Goal: Task Accomplishment & Management: Manage account settings

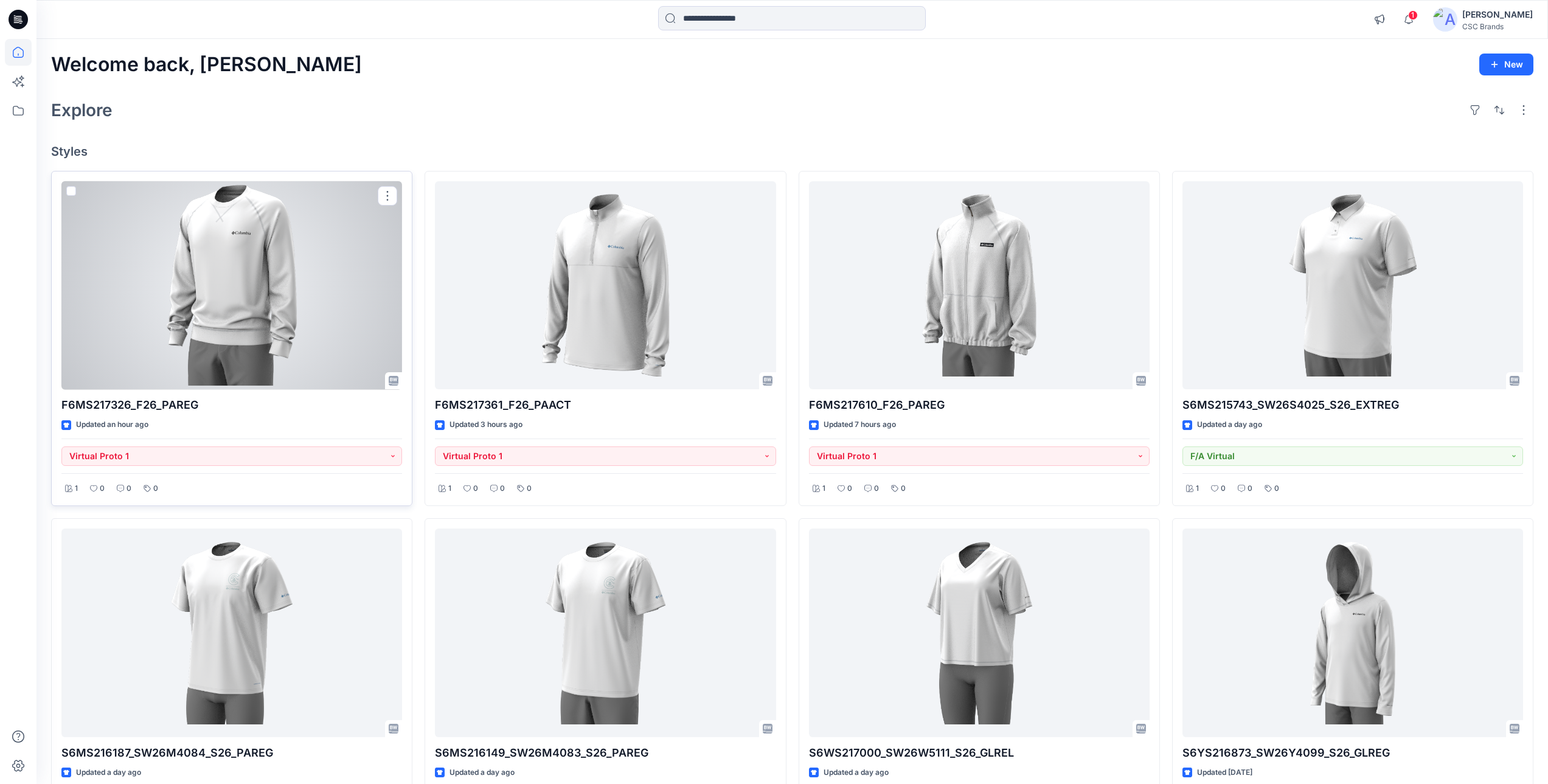
click at [294, 332] on div at bounding box center [232, 285] width 341 height 208
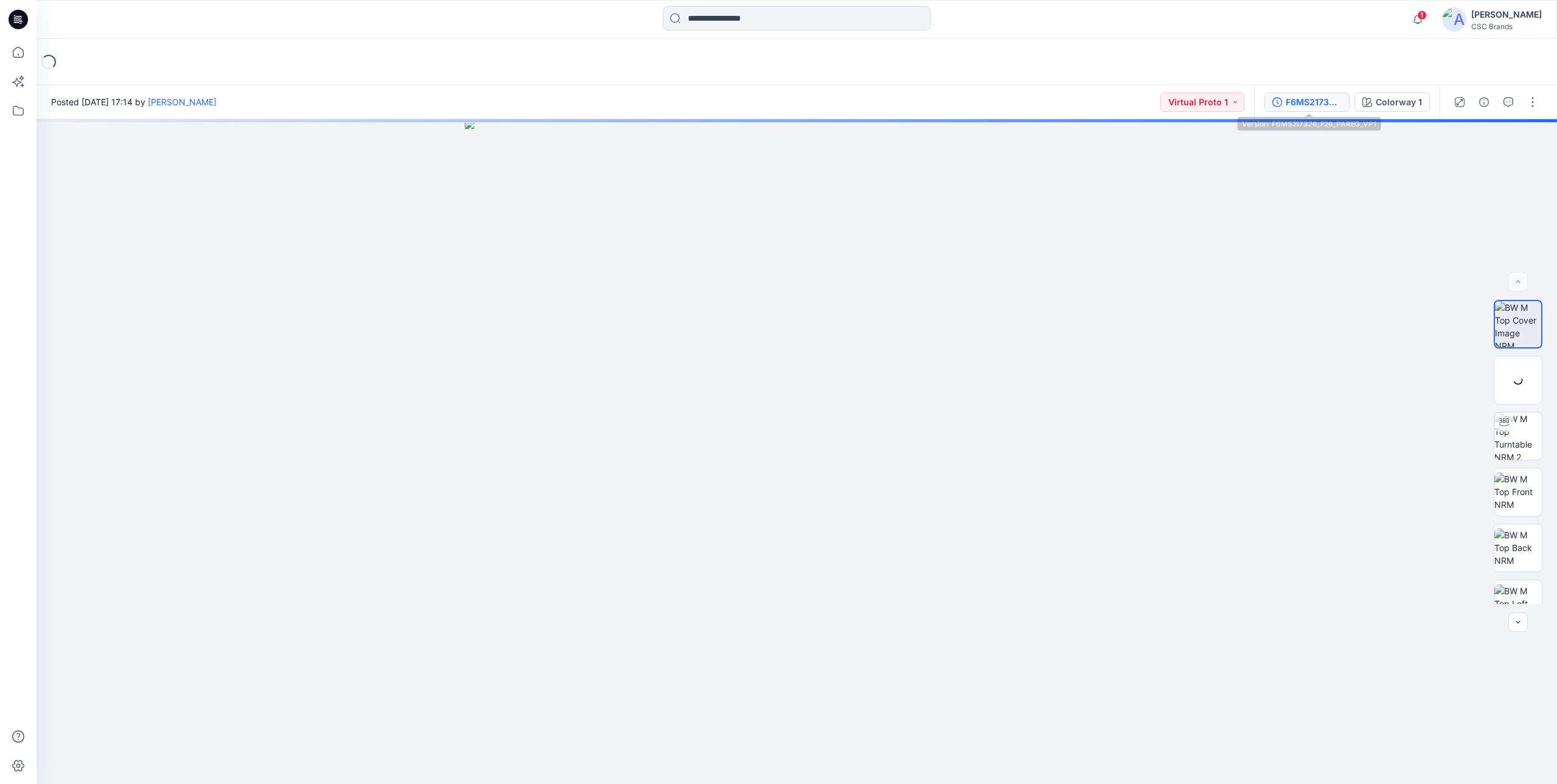
click at [1309, 105] on div "F6MS217326_F26_PAREG_VP1" at bounding box center [1313, 102] width 56 height 14
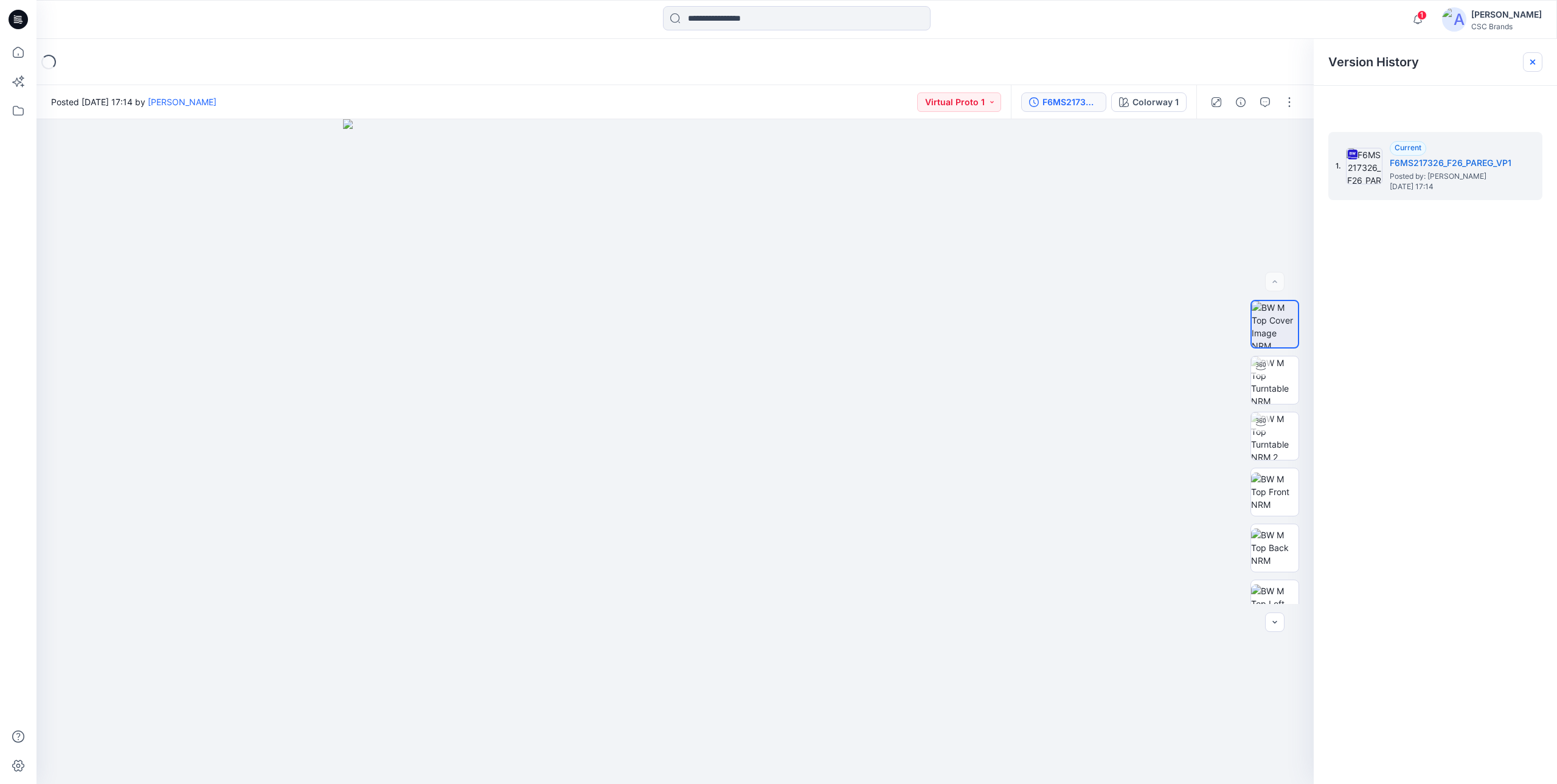
click at [1532, 64] on icon at bounding box center [1532, 62] width 10 height 10
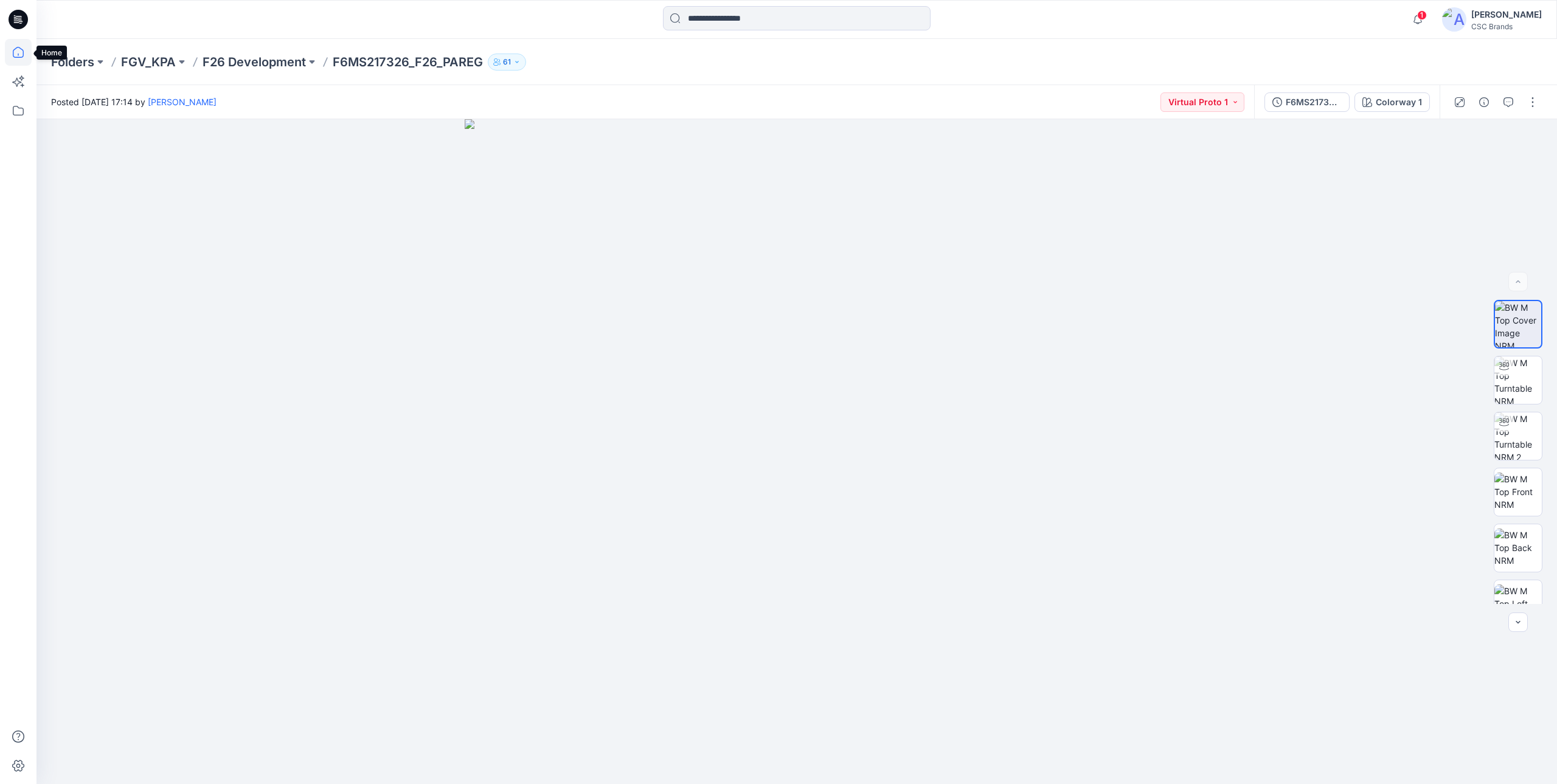
click at [23, 51] on icon at bounding box center [18, 52] width 11 height 11
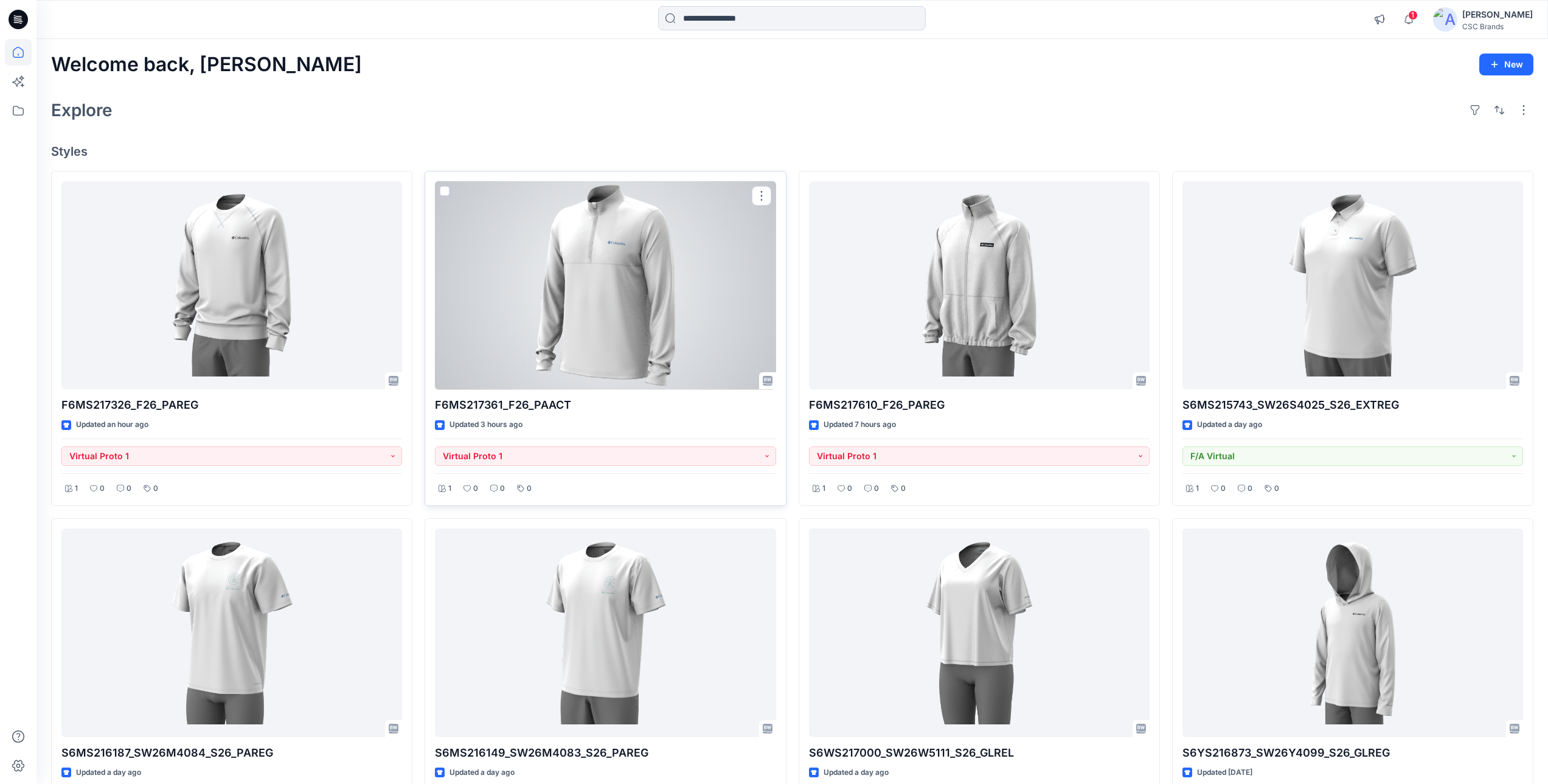
click at [625, 306] on div at bounding box center [604, 285] width 341 height 208
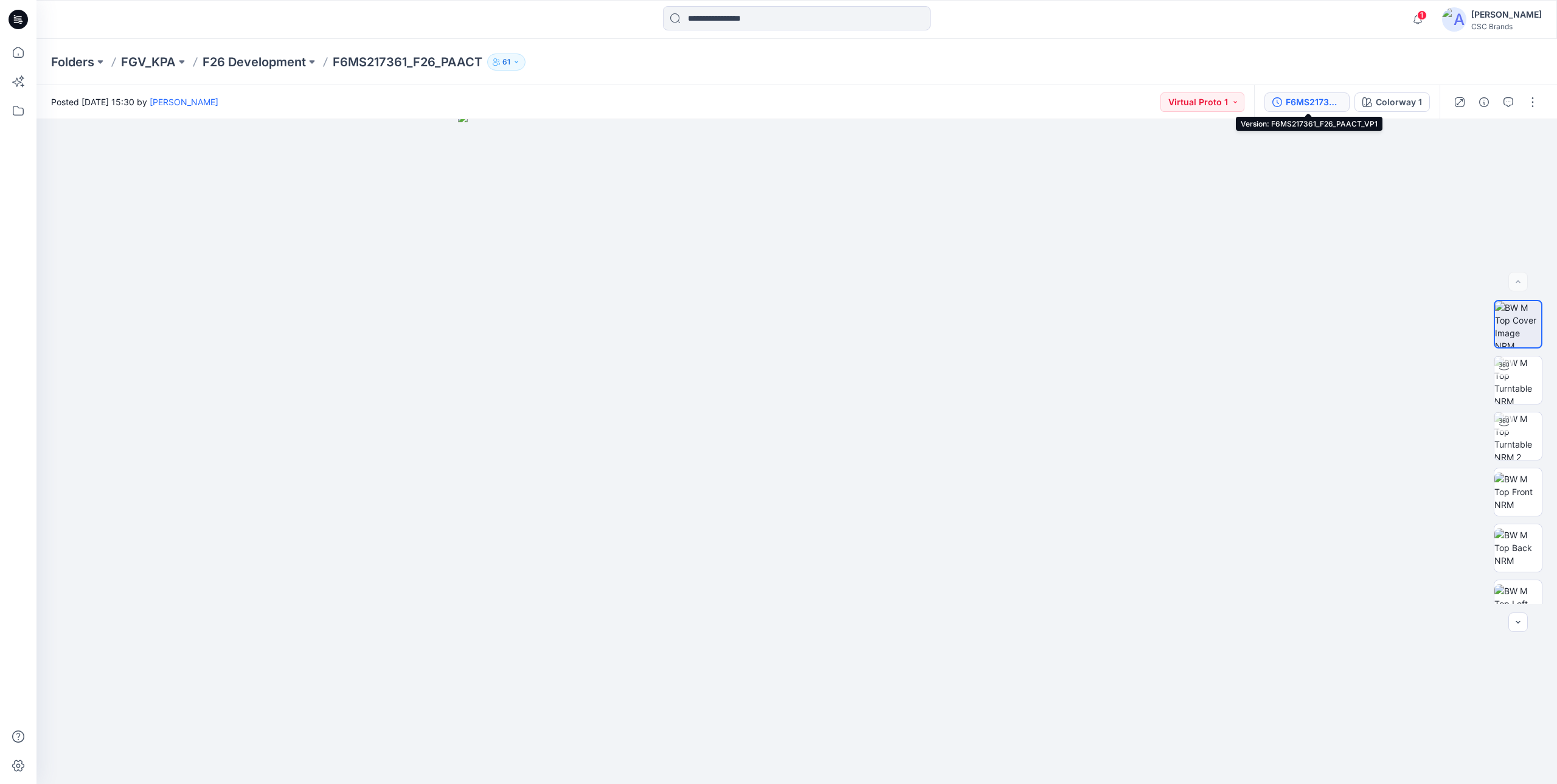
click at [1326, 99] on div "F6MS217361_F26_PAACT_VP1" at bounding box center [1313, 102] width 56 height 14
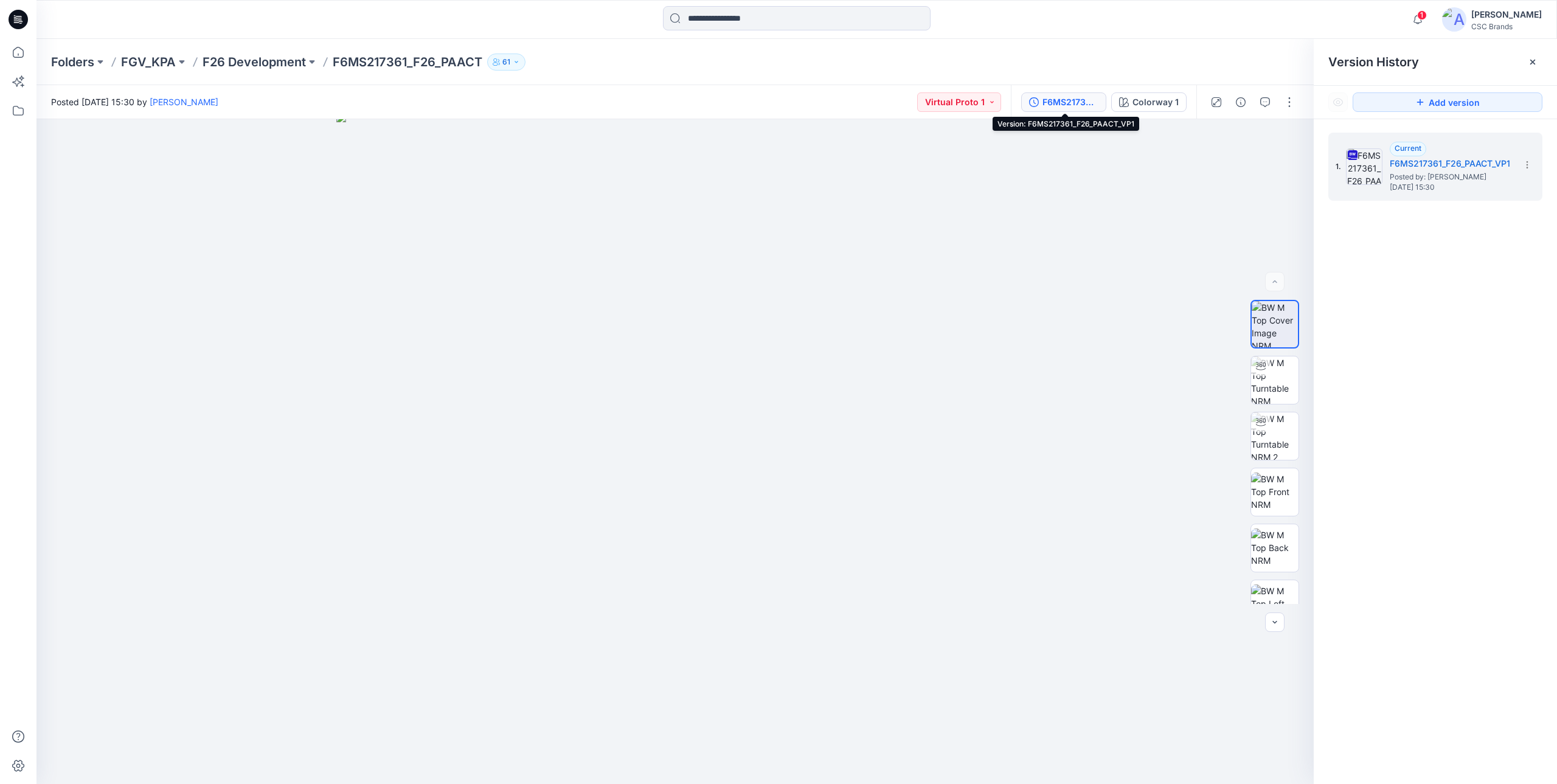
click at [1071, 101] on div "F6MS217361_F26_PAACT_VP1" at bounding box center [1070, 102] width 56 height 14
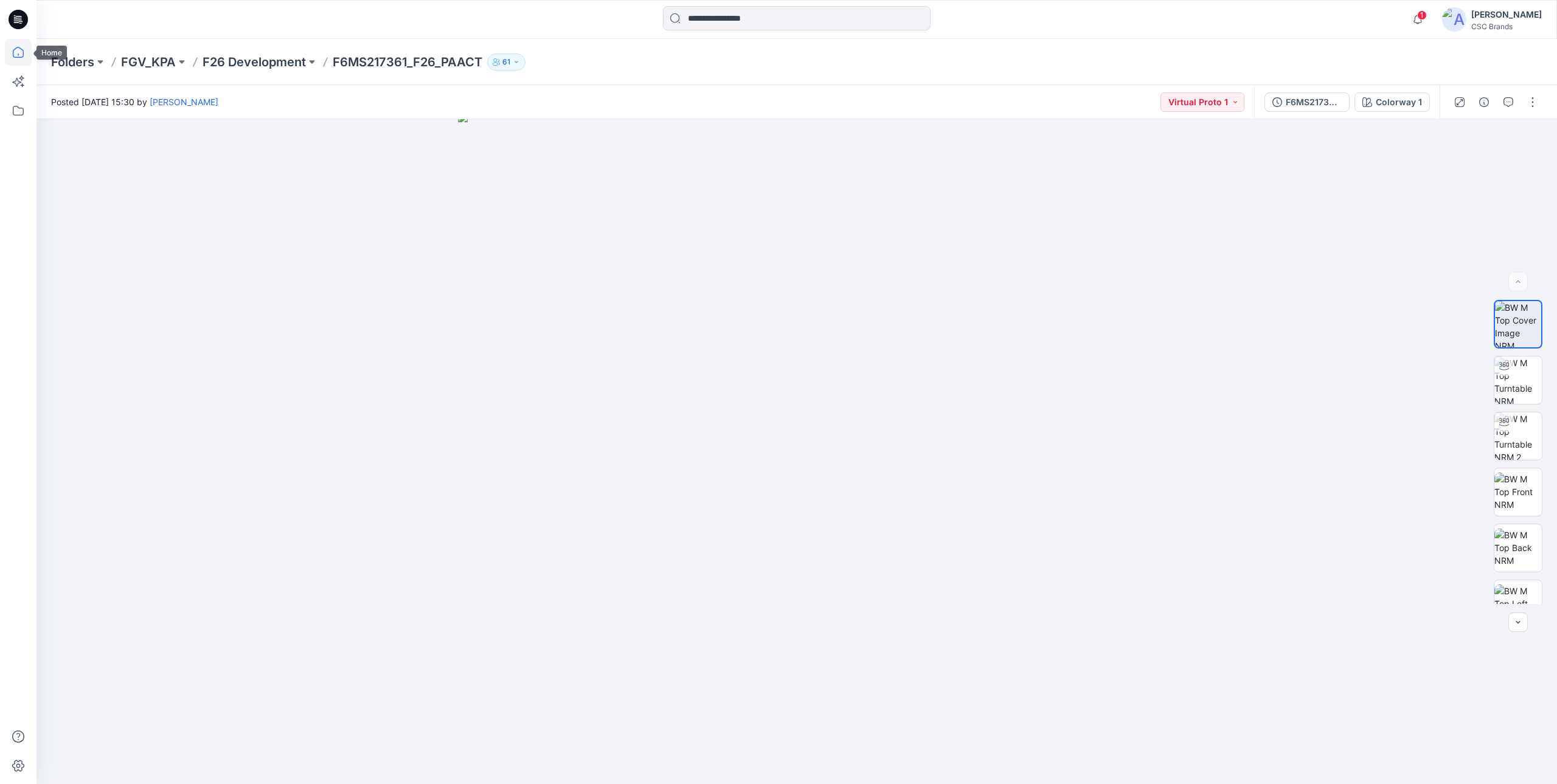
click at [20, 49] on icon at bounding box center [18, 53] width 27 height 27
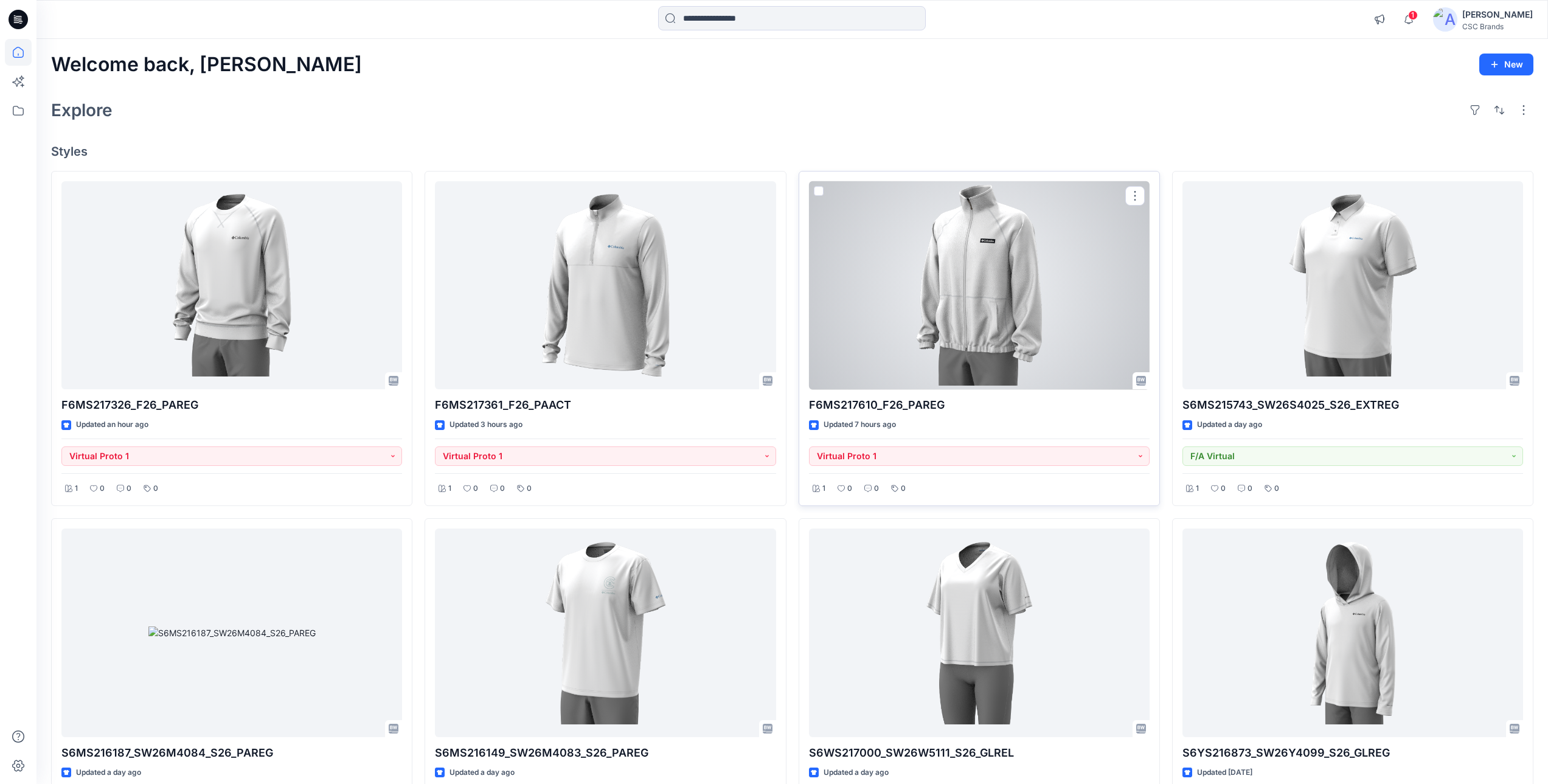
click at [1019, 294] on div at bounding box center [979, 285] width 341 height 208
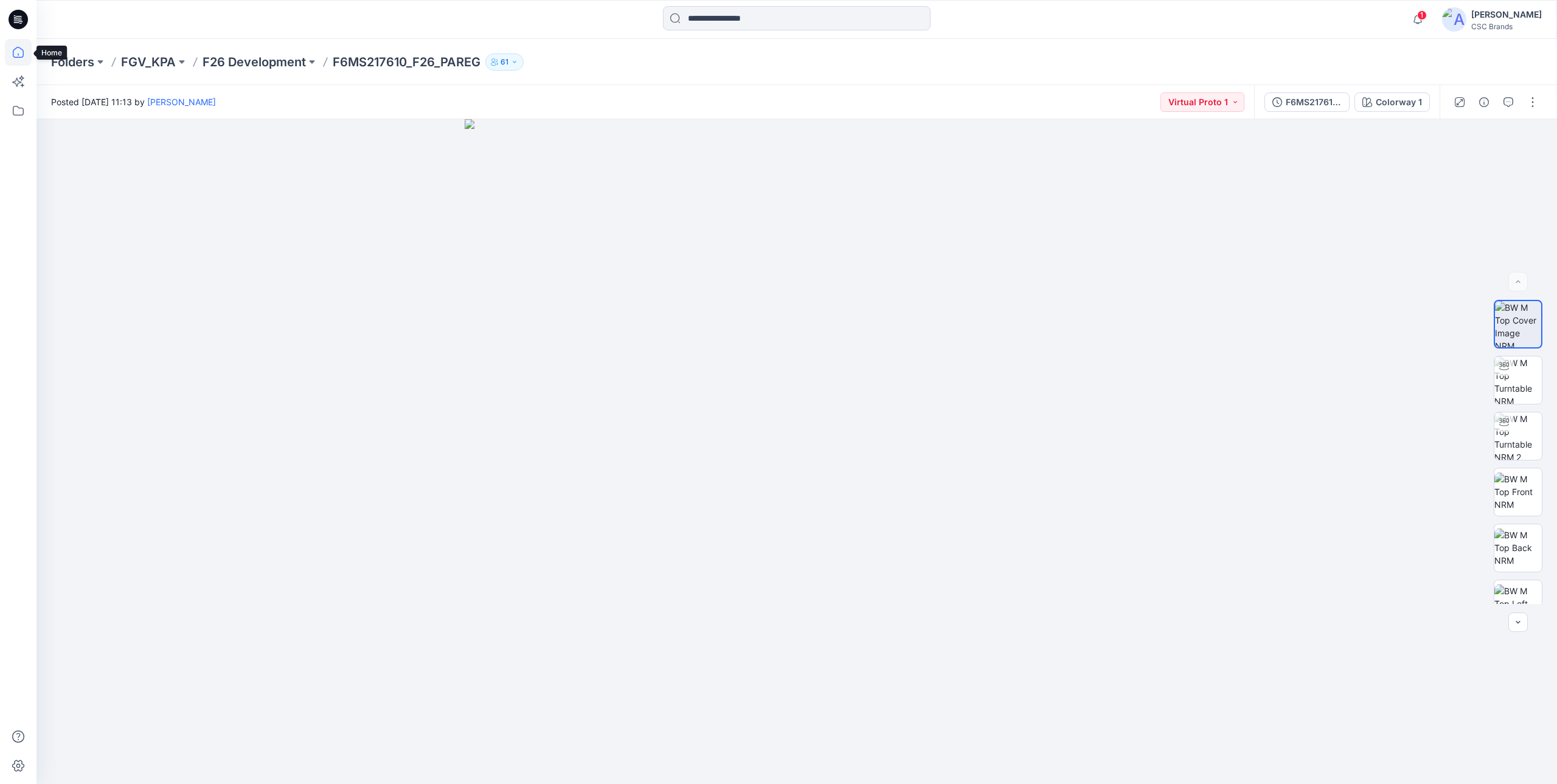
click at [22, 52] on icon at bounding box center [18, 53] width 27 height 27
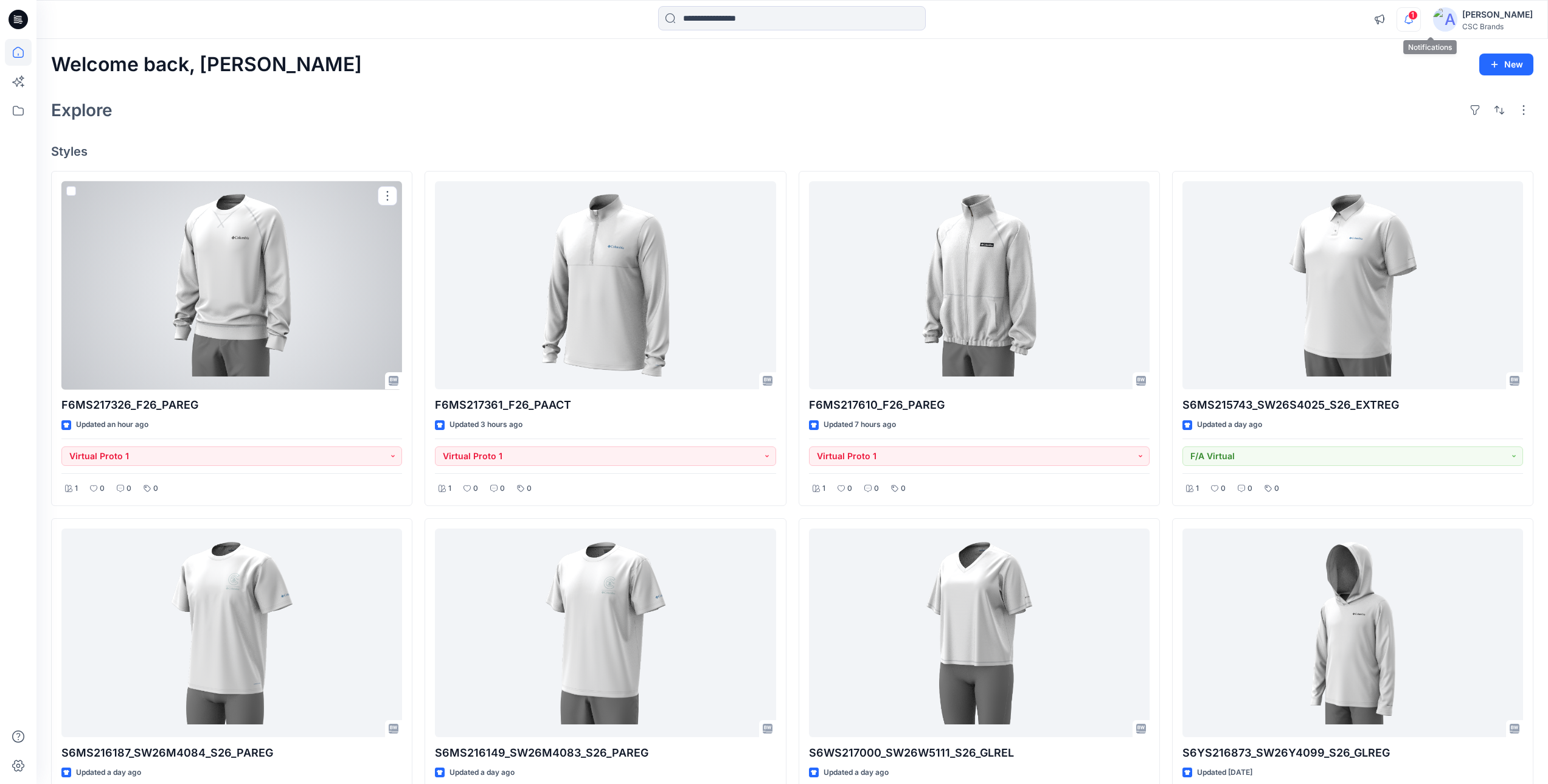
click at [1420, 22] on icon "button" at bounding box center [1408, 20] width 23 height 24
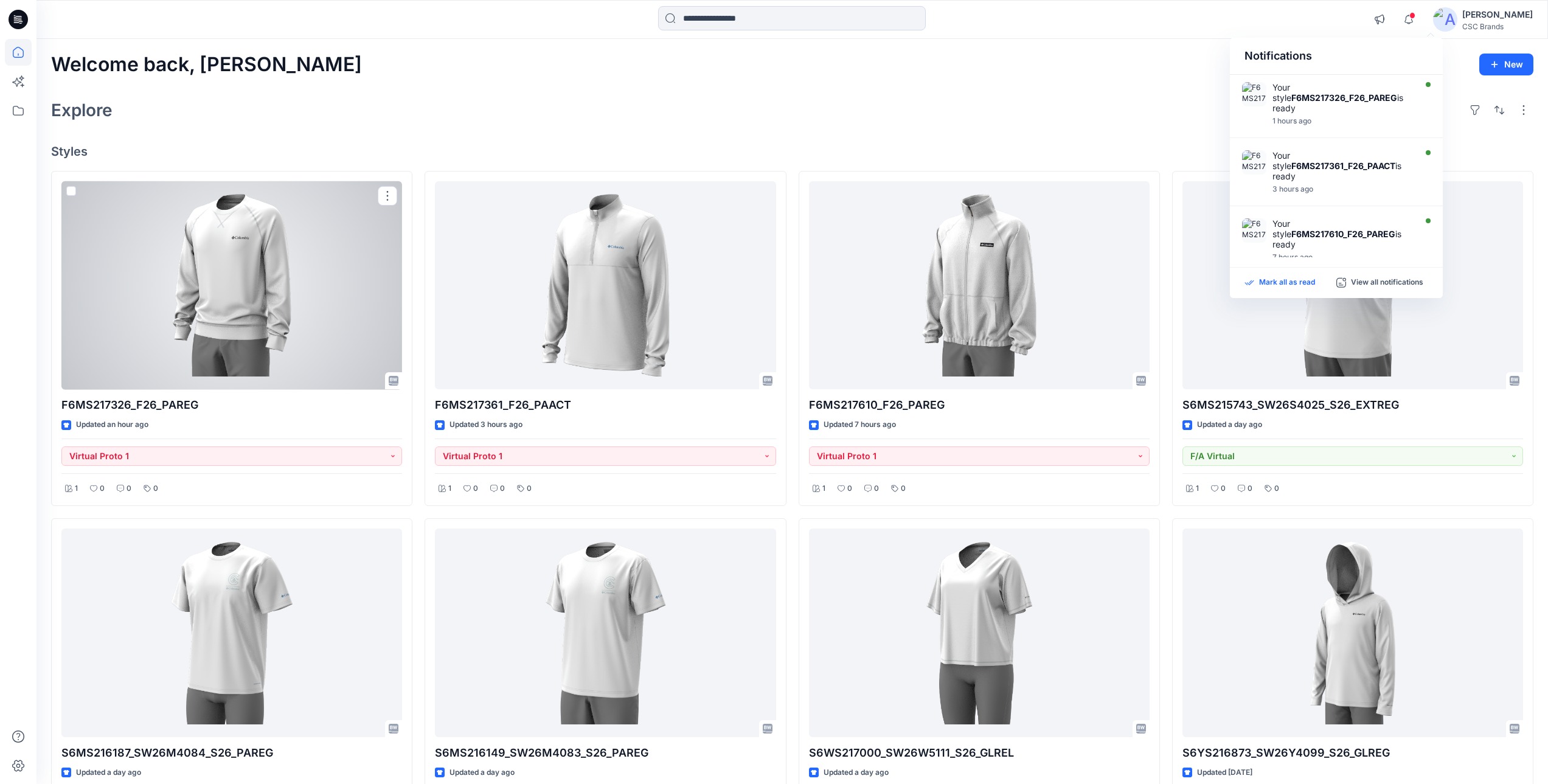
click at [1296, 280] on p "Mark all as read" at bounding box center [1286, 283] width 56 height 11
click at [1420, 17] on icon "button" at bounding box center [1408, 20] width 23 height 24
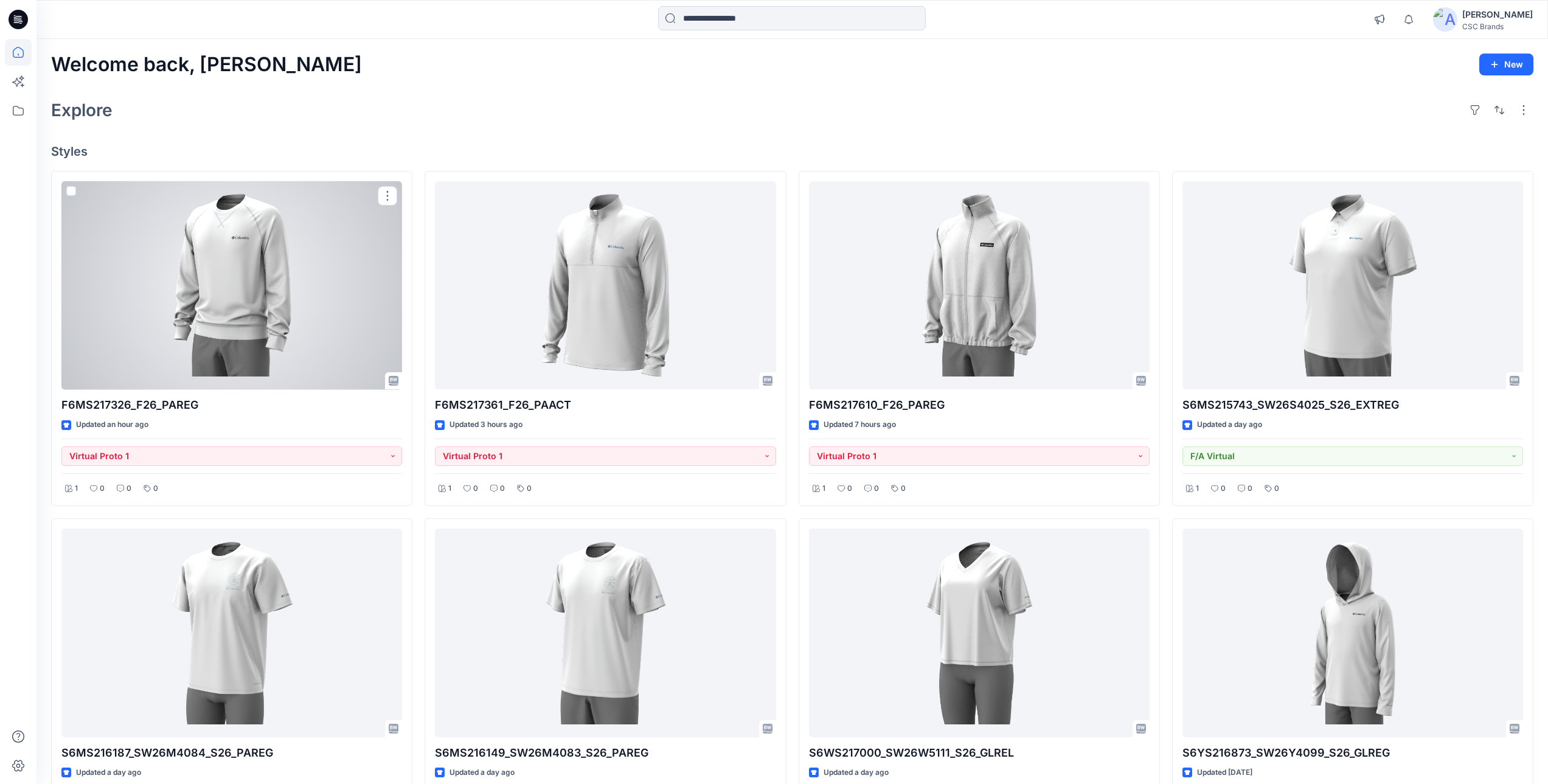
click at [1079, 92] on div "Welcome back, Mijan New Explore Styles F6MS217326_F26_PAREG Updated an hour ago…" at bounding box center [792, 649] width 1511 height 1221
drag, startPoint x: 86, startPoint y: 152, endPoint x: 53, endPoint y: 65, distance: 93.0
click at [53, 65] on div "Welcome back, Mijan New Explore Styles F6MS217326_F26_PAREG Updated an hour ago…" at bounding box center [792, 649] width 1511 height 1221
drag, startPoint x: 53, startPoint y: 65, endPoint x: 232, endPoint y: 134, distance: 191.8
click at [232, 134] on div "Welcome back, Mijan New Explore Styles F6MS217326_F26_PAREG Updated an hour ago…" at bounding box center [792, 649] width 1511 height 1221
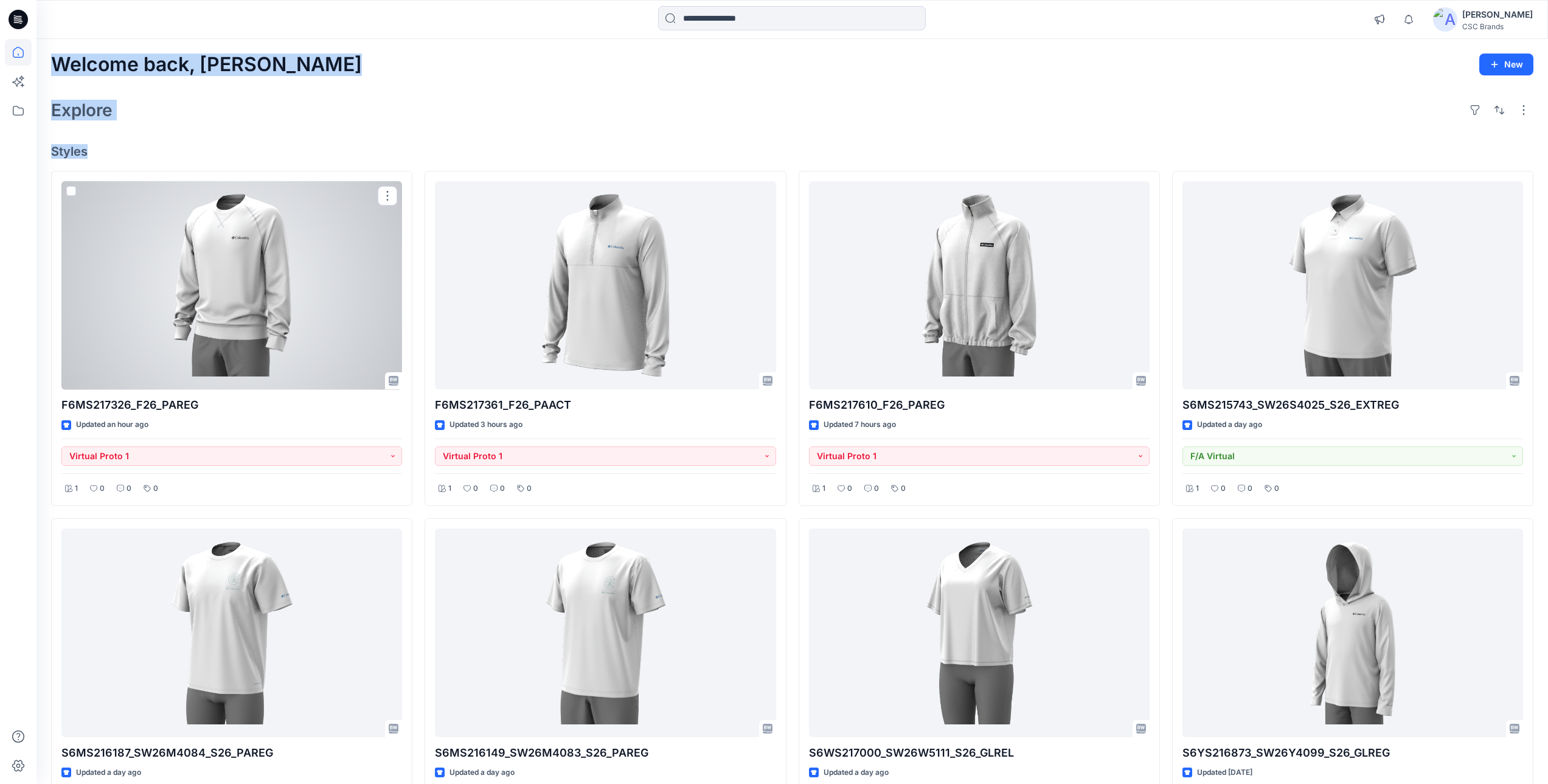
drag, startPoint x: 59, startPoint y: 63, endPoint x: 94, endPoint y: 161, distance: 104.1
click at [94, 161] on div "Welcome back, Mijan New Explore Styles F6MS217326_F26_PAREG Updated an hour ago…" at bounding box center [792, 649] width 1511 height 1221
click at [347, 117] on div "Explore" at bounding box center [792, 110] width 1482 height 29
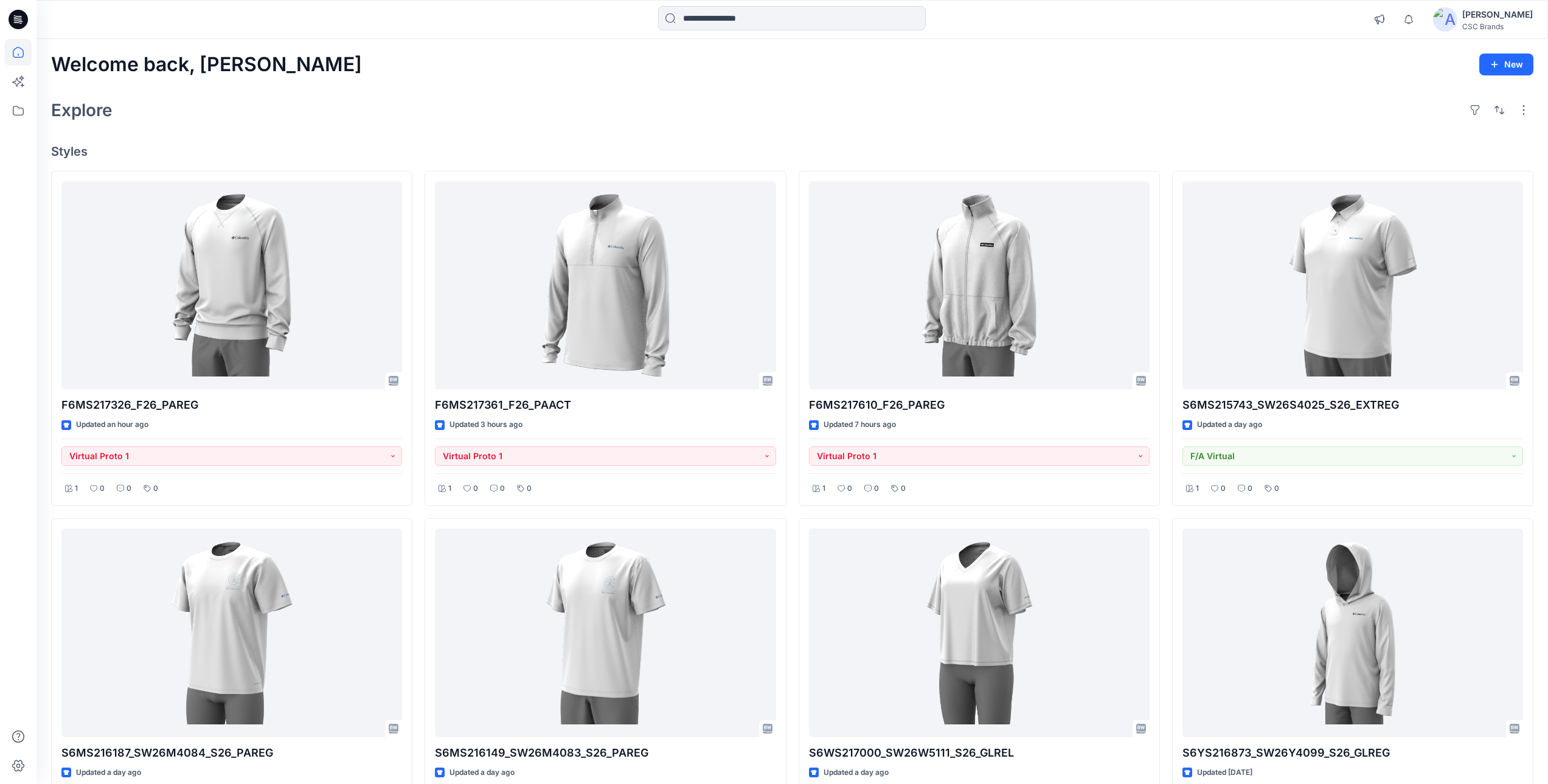
click at [910, 110] on div "Explore" at bounding box center [792, 110] width 1482 height 29
click at [1420, 16] on icon "button" at bounding box center [1408, 20] width 23 height 24
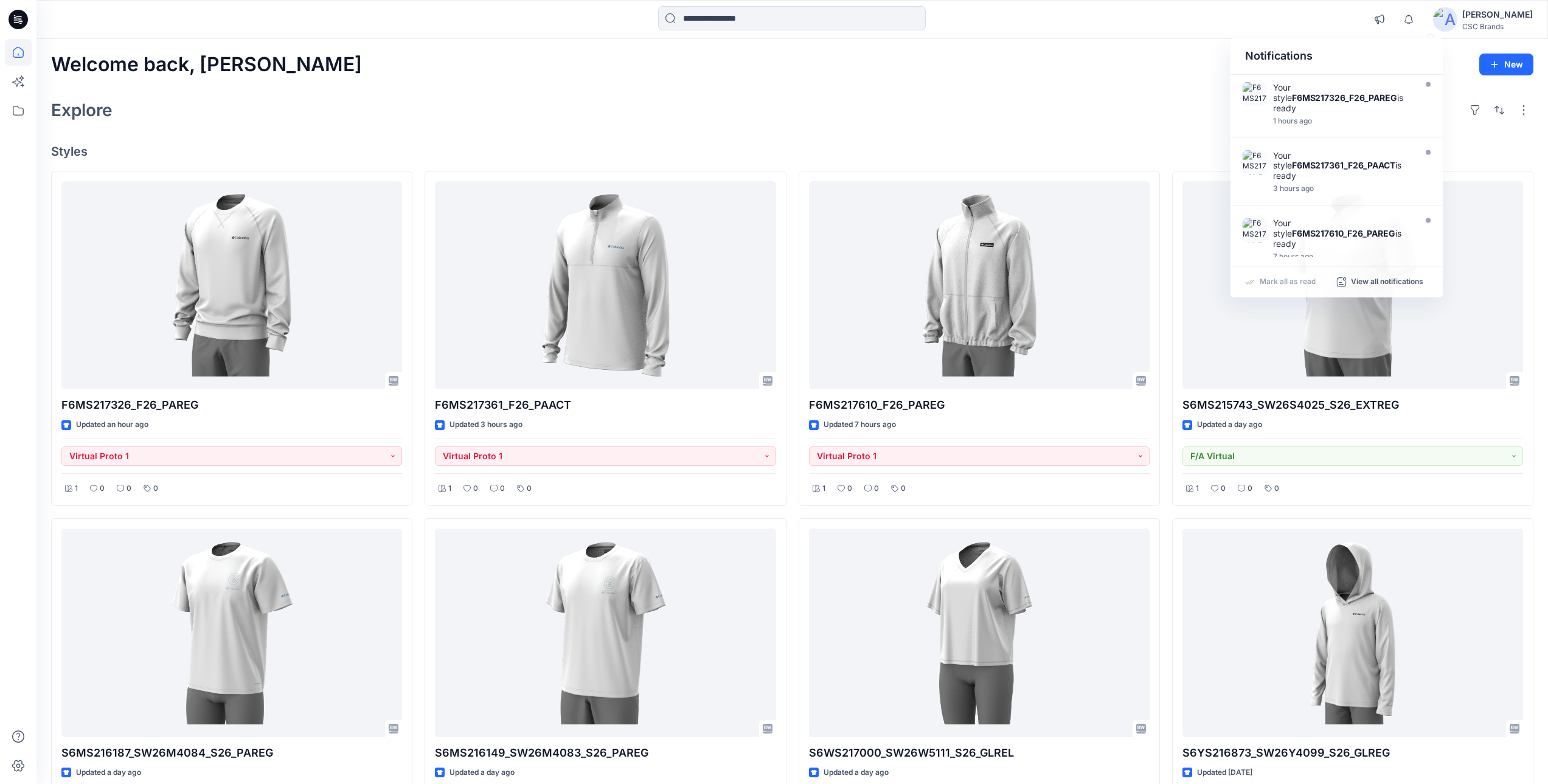
click at [1135, 95] on div "Explore" at bounding box center [792, 110] width 1482 height 29
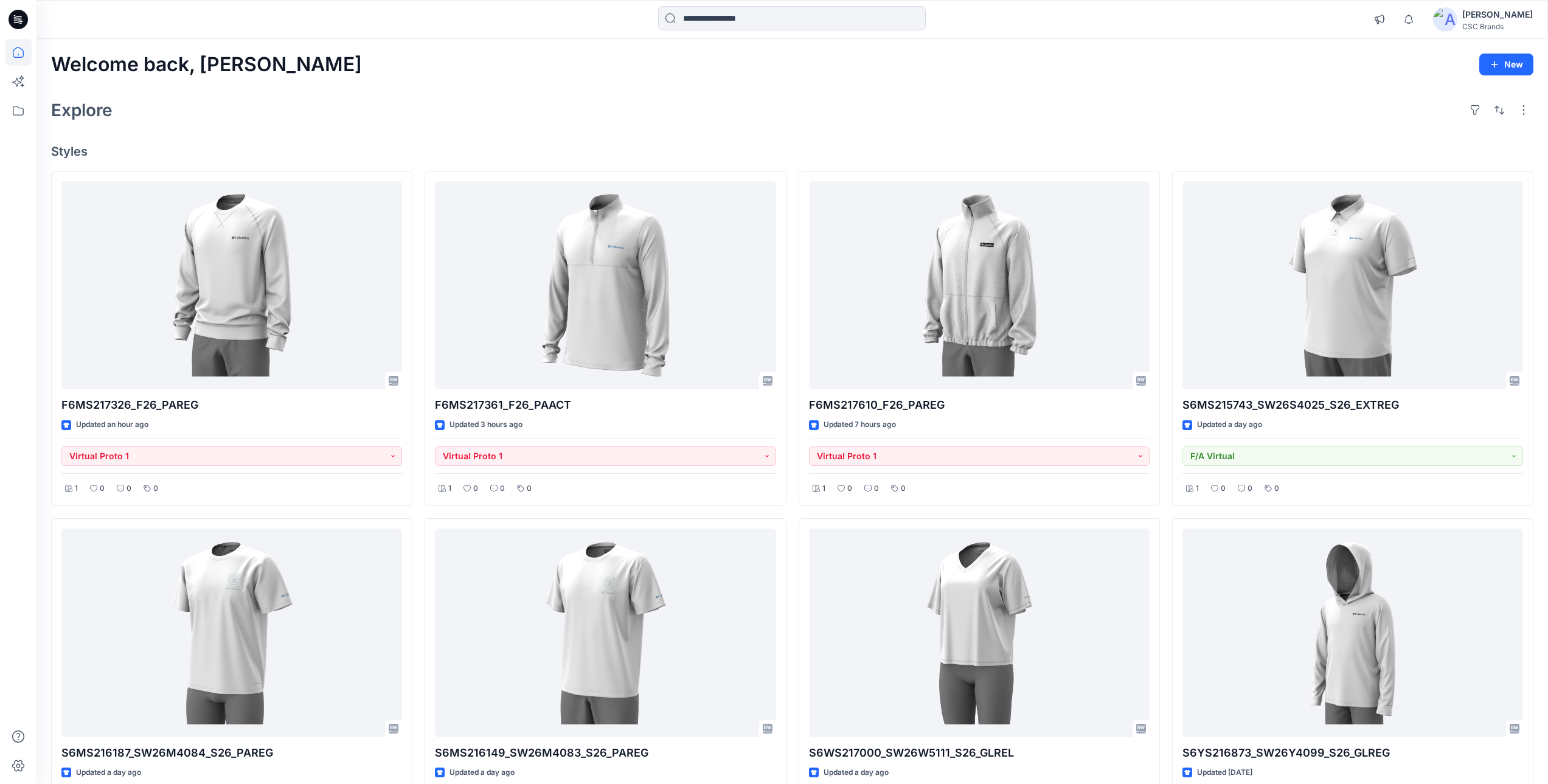
click at [1504, 12] on div "[PERSON_NAME]" at bounding box center [1497, 14] width 71 height 14
click at [1398, 117] on p "Profile" at bounding box center [1385, 114] width 25 height 23
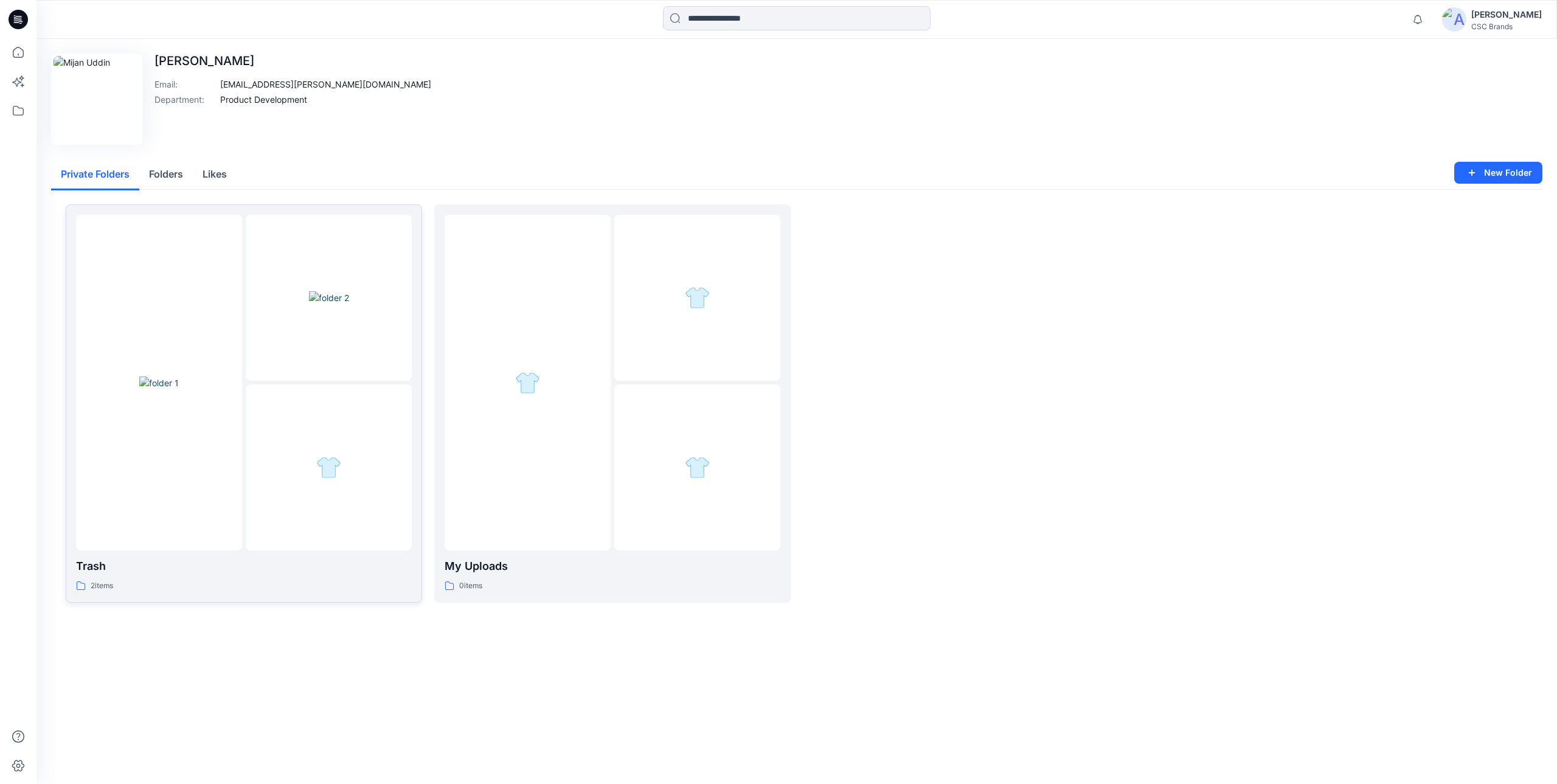
click at [293, 390] on div at bounding box center [329, 467] width 166 height 166
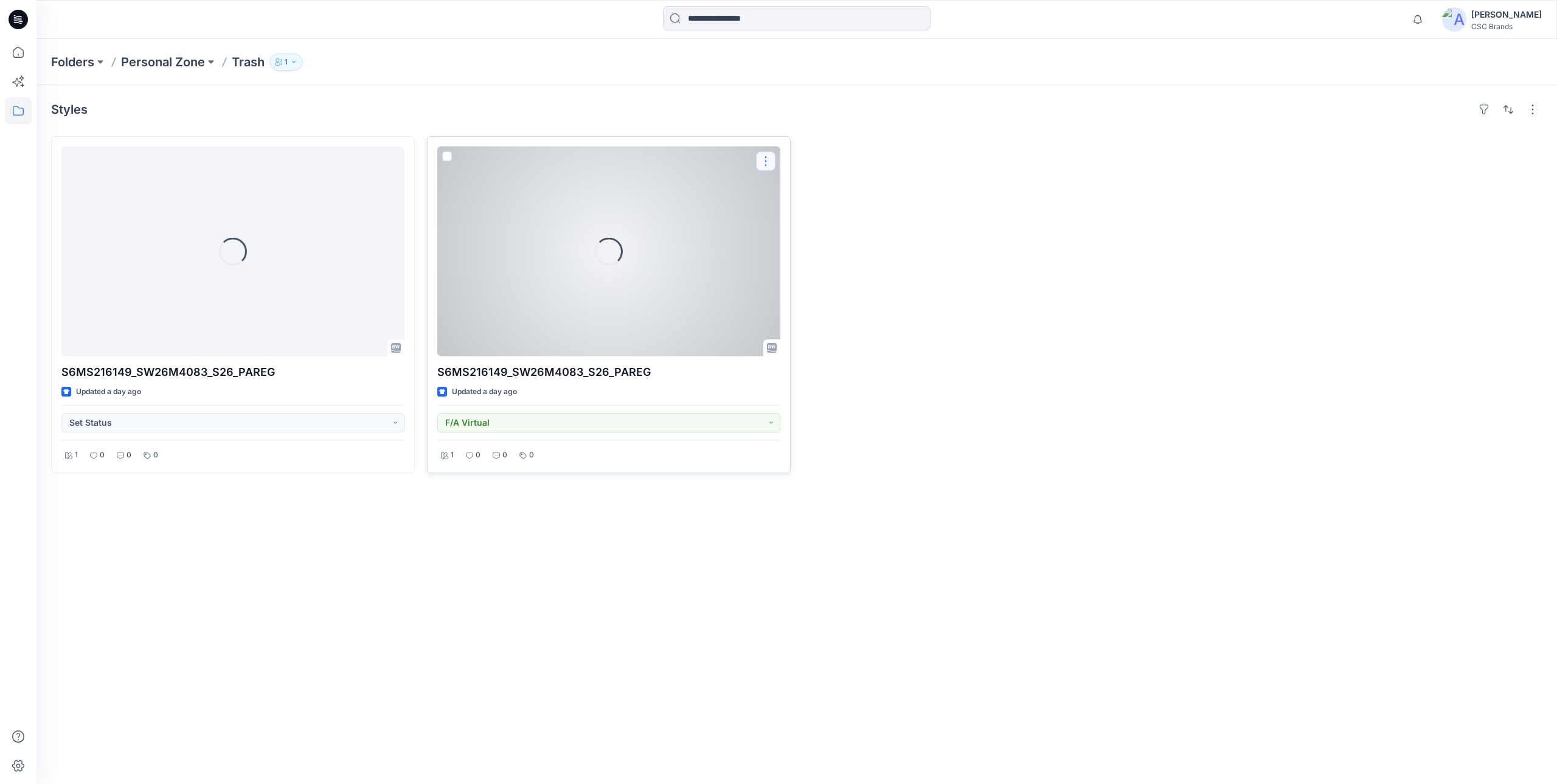
click at [765, 154] on button "button" at bounding box center [765, 161] width 20 height 20
click at [798, 187] on button "Edit" at bounding box center [824, 189] width 132 height 23
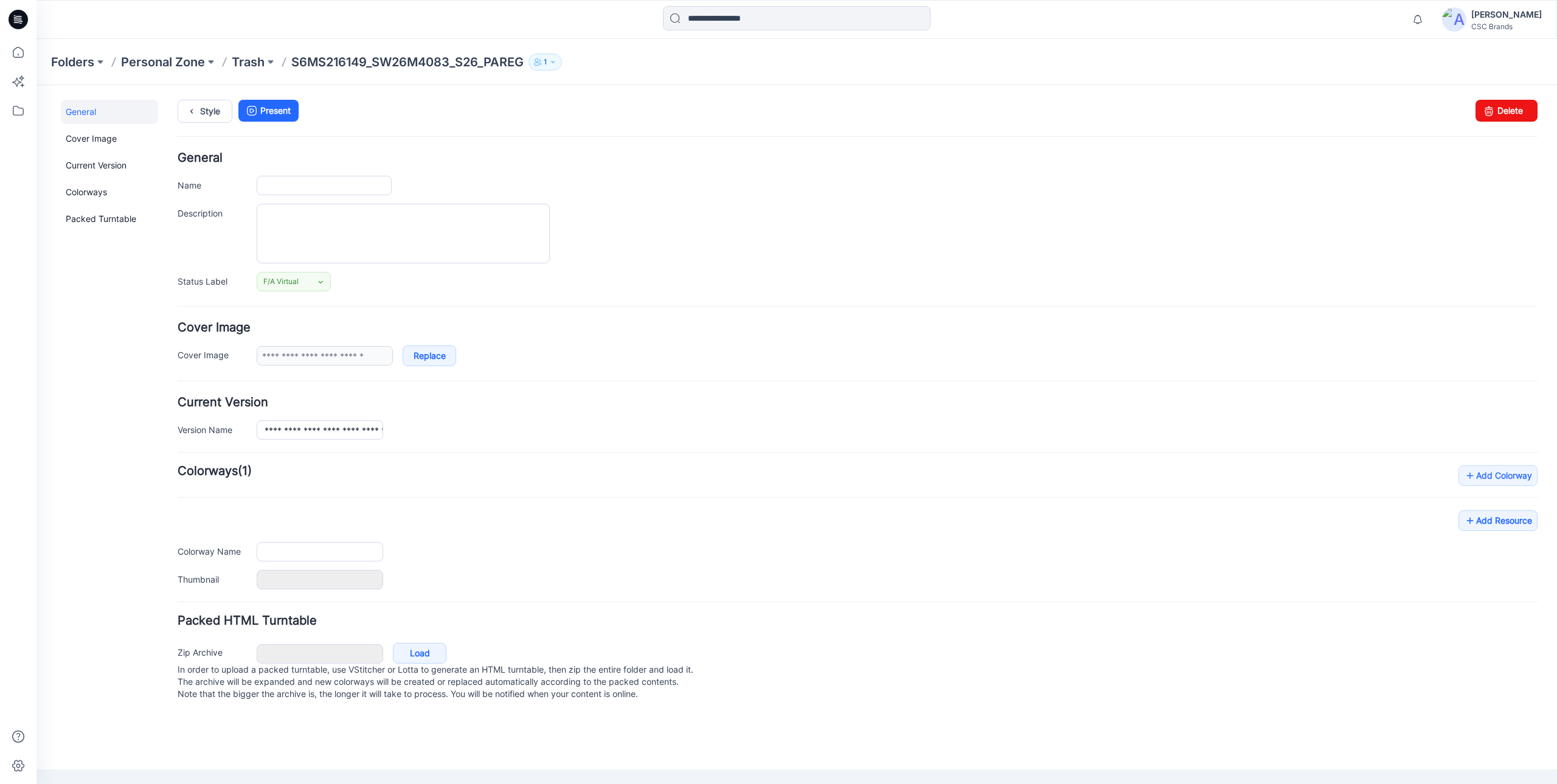
type input "**********"
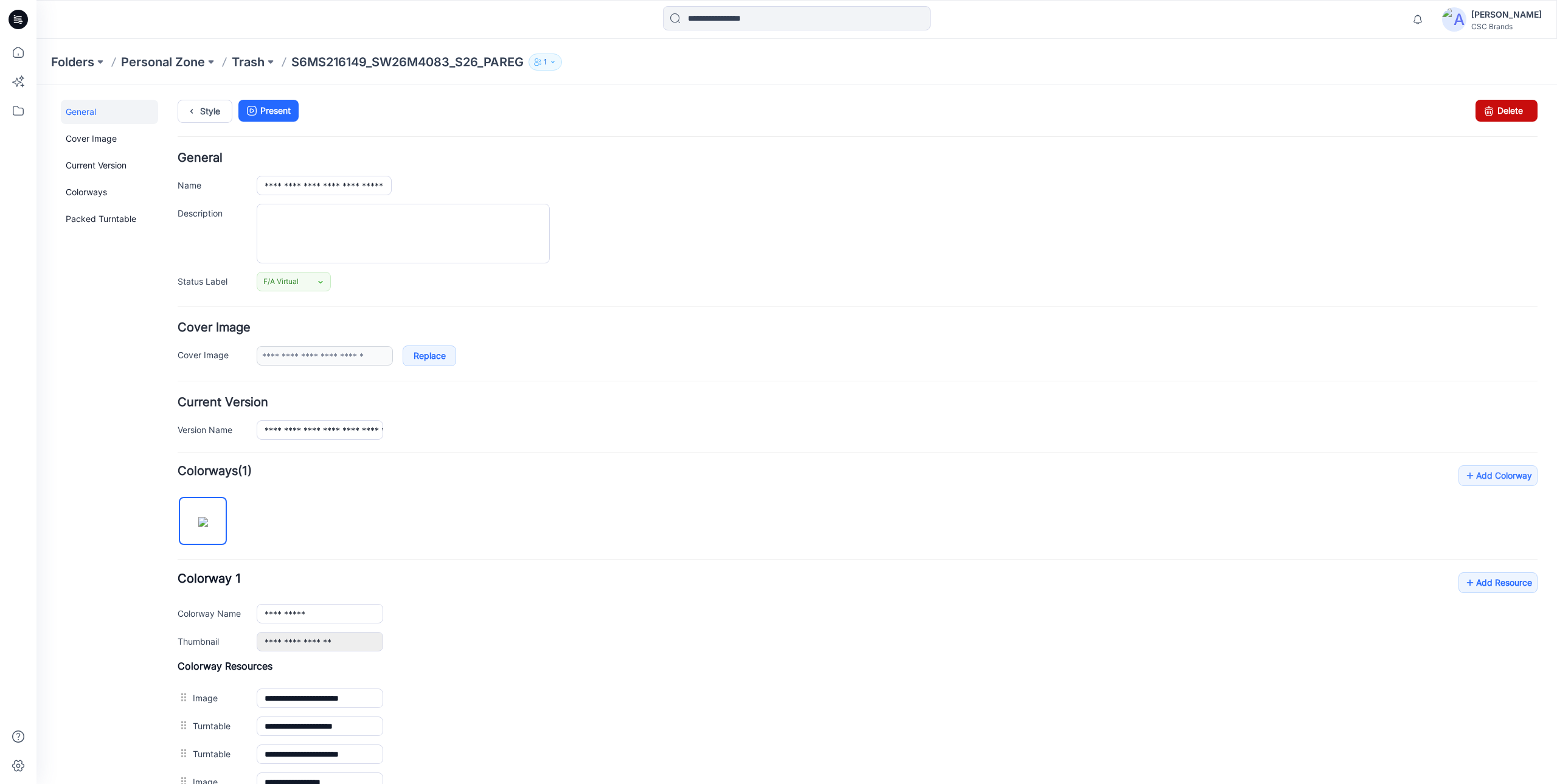
drag, startPoint x: 1501, startPoint y: 114, endPoint x: 872, endPoint y: 129, distance: 629.2
click at [1501, 114] on link "Delete" at bounding box center [1506, 110] width 62 height 22
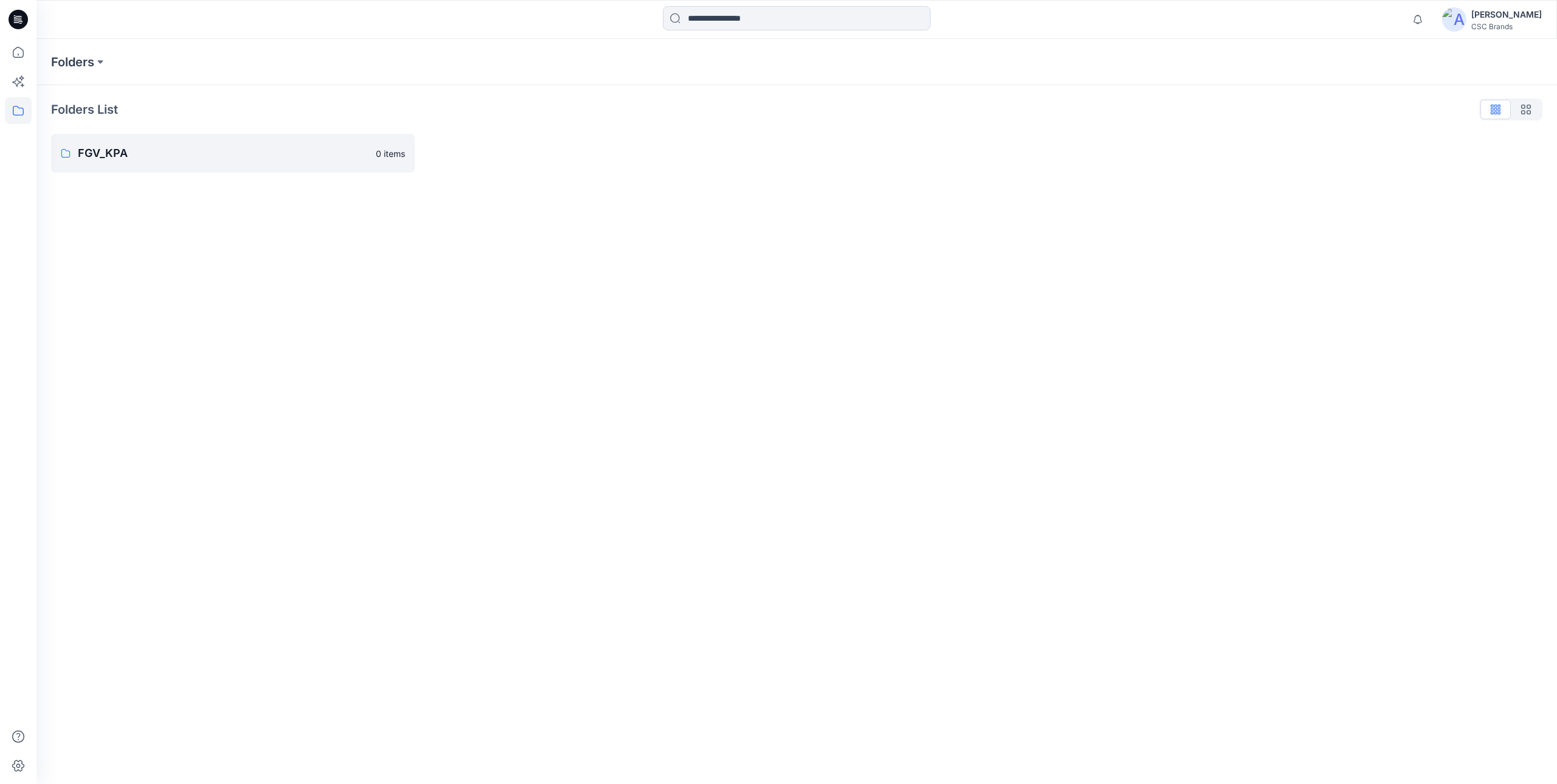
click at [1502, 17] on div "[PERSON_NAME]" at bounding box center [1507, 14] width 71 height 14
click at [1412, 110] on div "Profile" at bounding box center [1451, 114] width 177 height 23
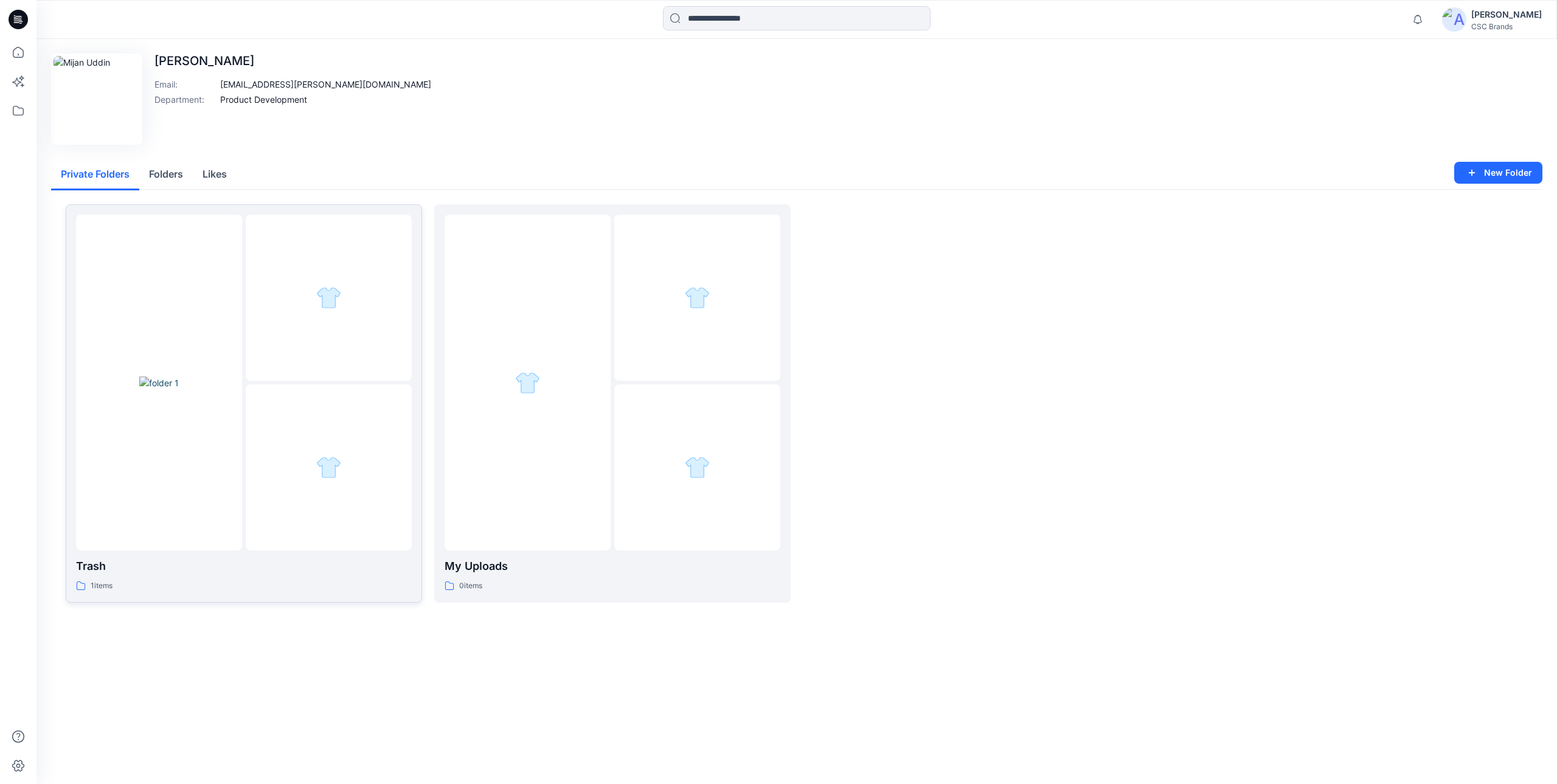
click at [253, 415] on div at bounding box center [329, 467] width 166 height 166
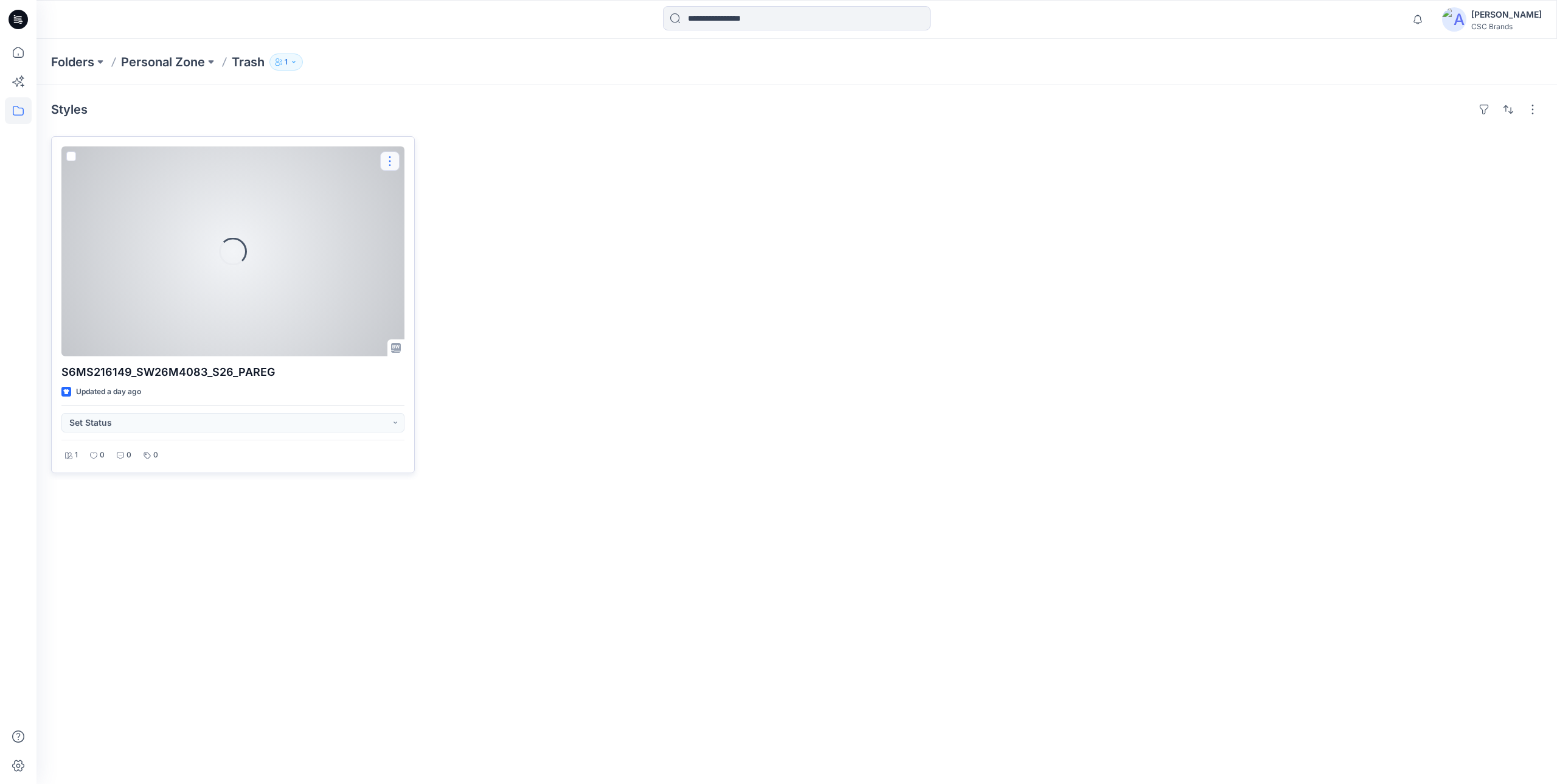
click at [390, 164] on button "button" at bounding box center [390, 161] width 20 height 20
click at [398, 192] on icon "button" at bounding box center [394, 189] width 10 height 10
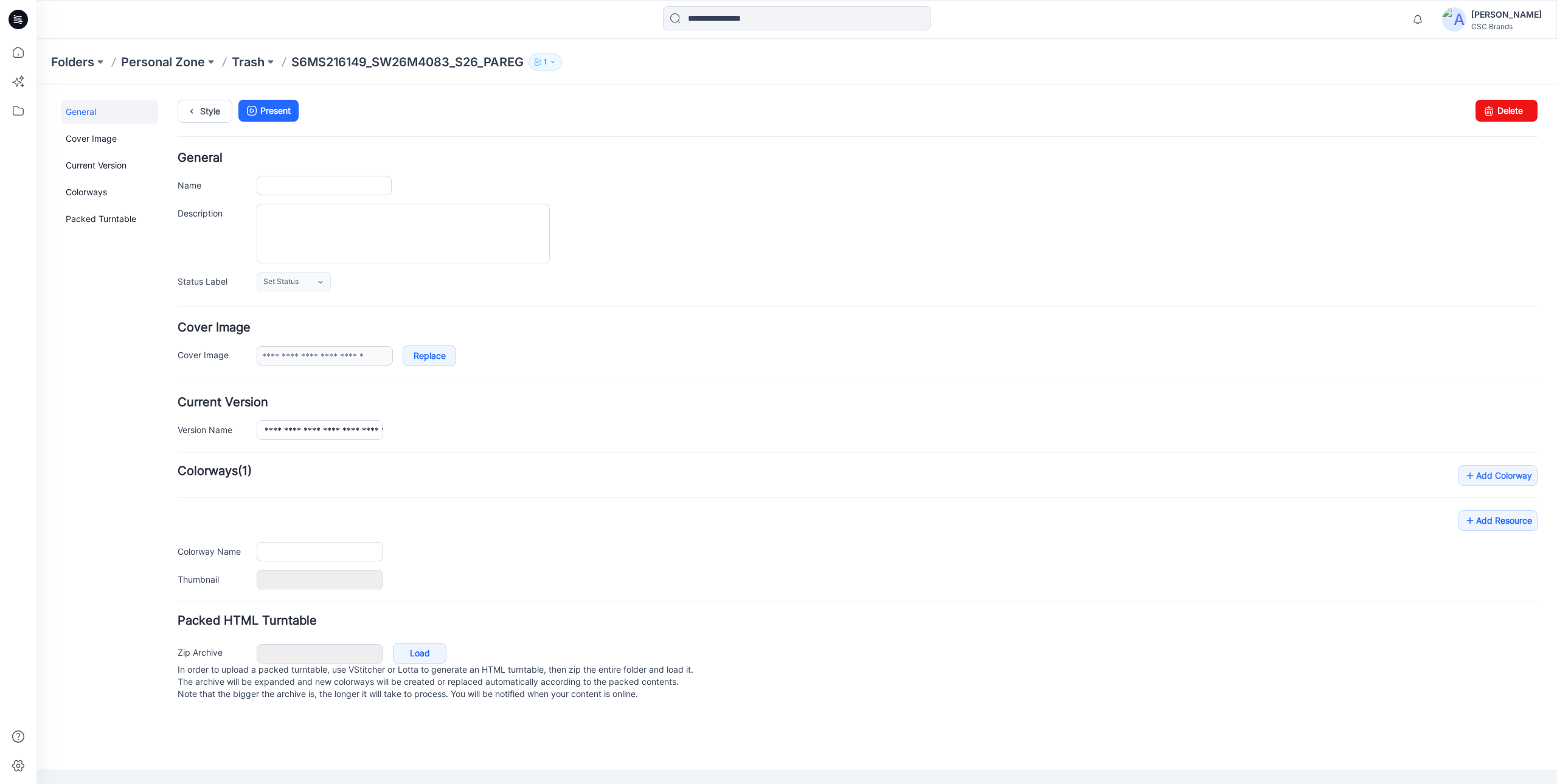
type input "**********"
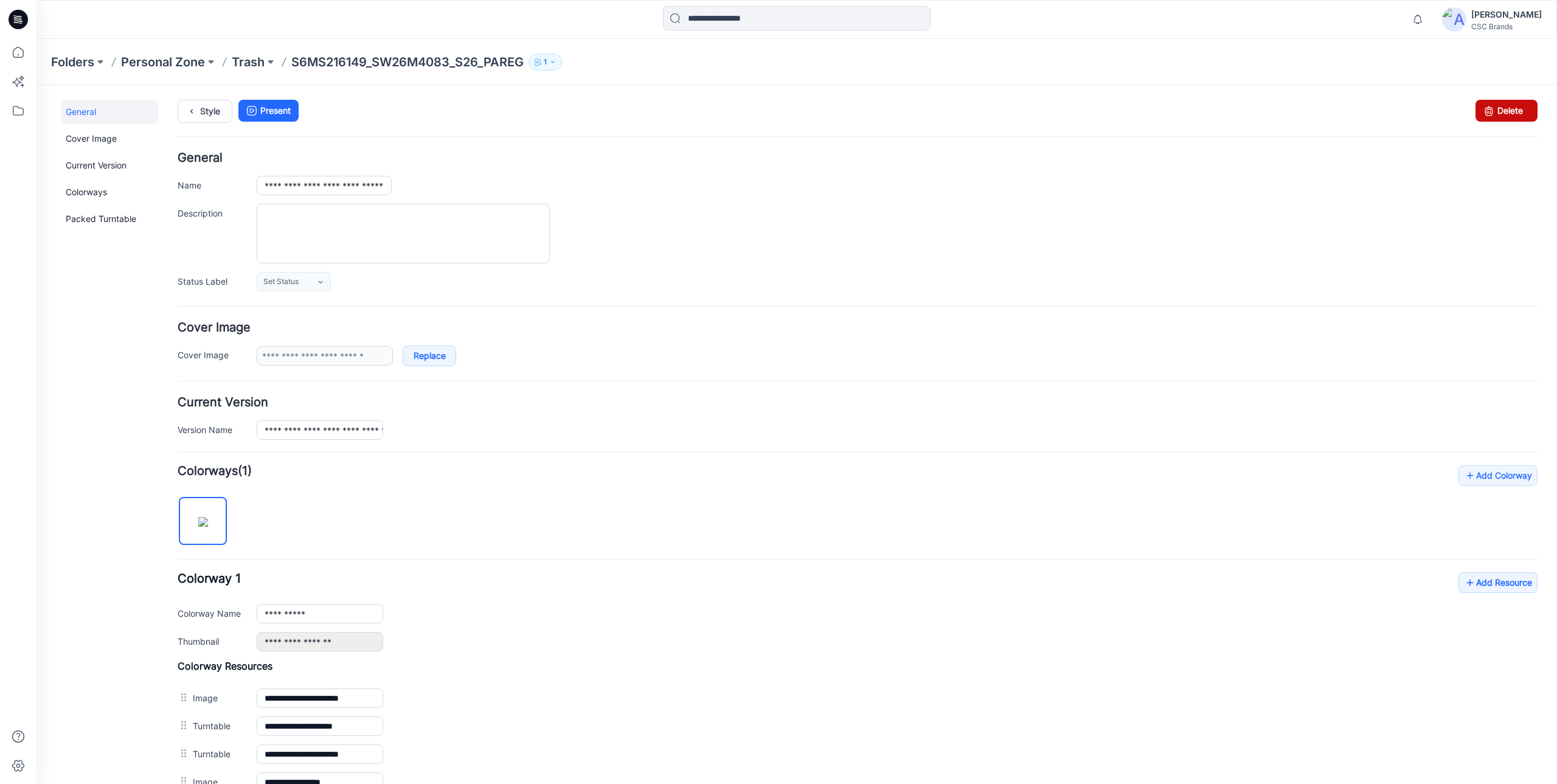
click at [1487, 107] on icon at bounding box center [1489, 110] width 17 height 22
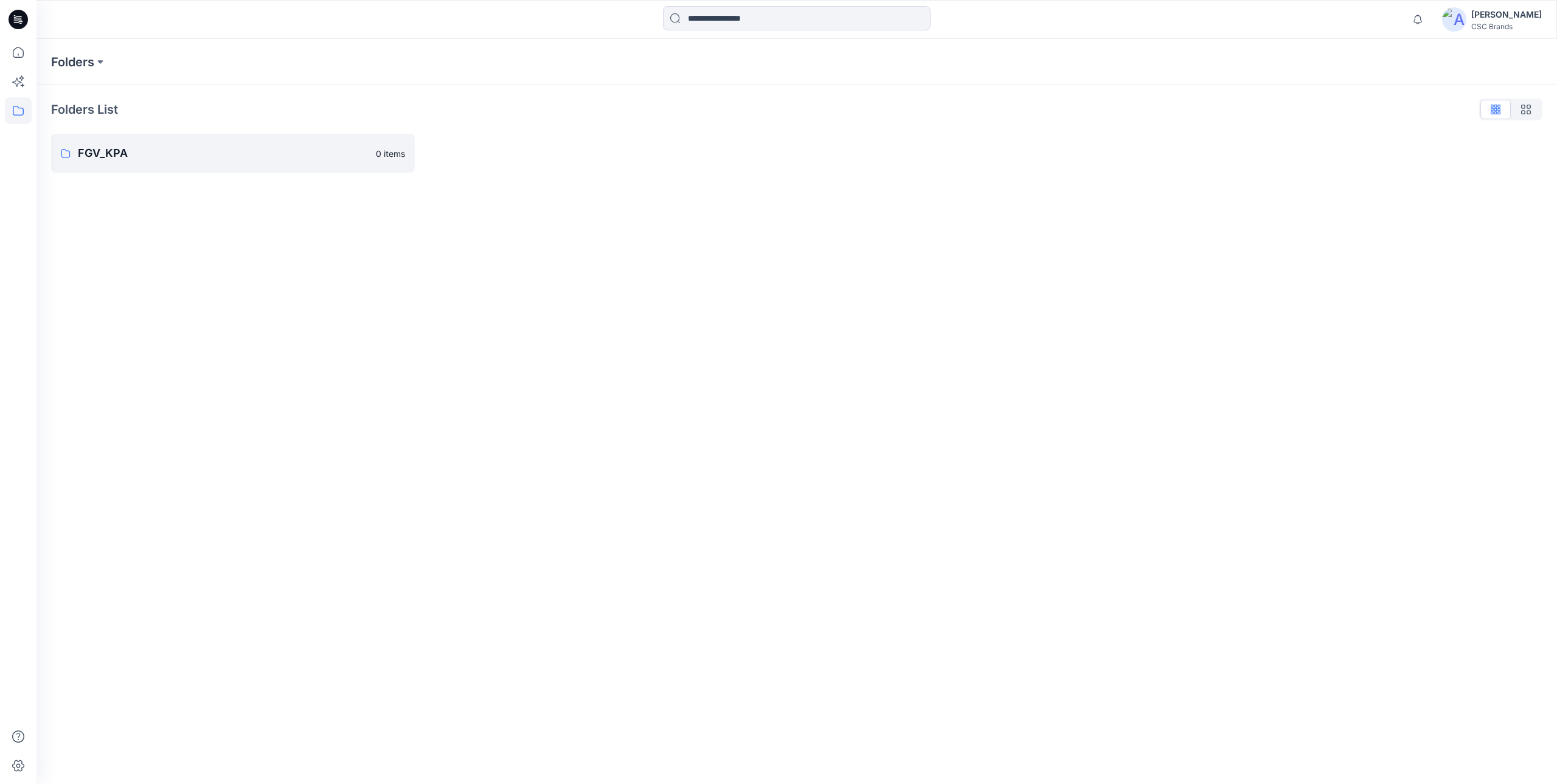
click at [1495, 20] on div "[PERSON_NAME]" at bounding box center [1507, 14] width 71 height 14
click at [1405, 117] on p "Profile" at bounding box center [1394, 114] width 25 height 23
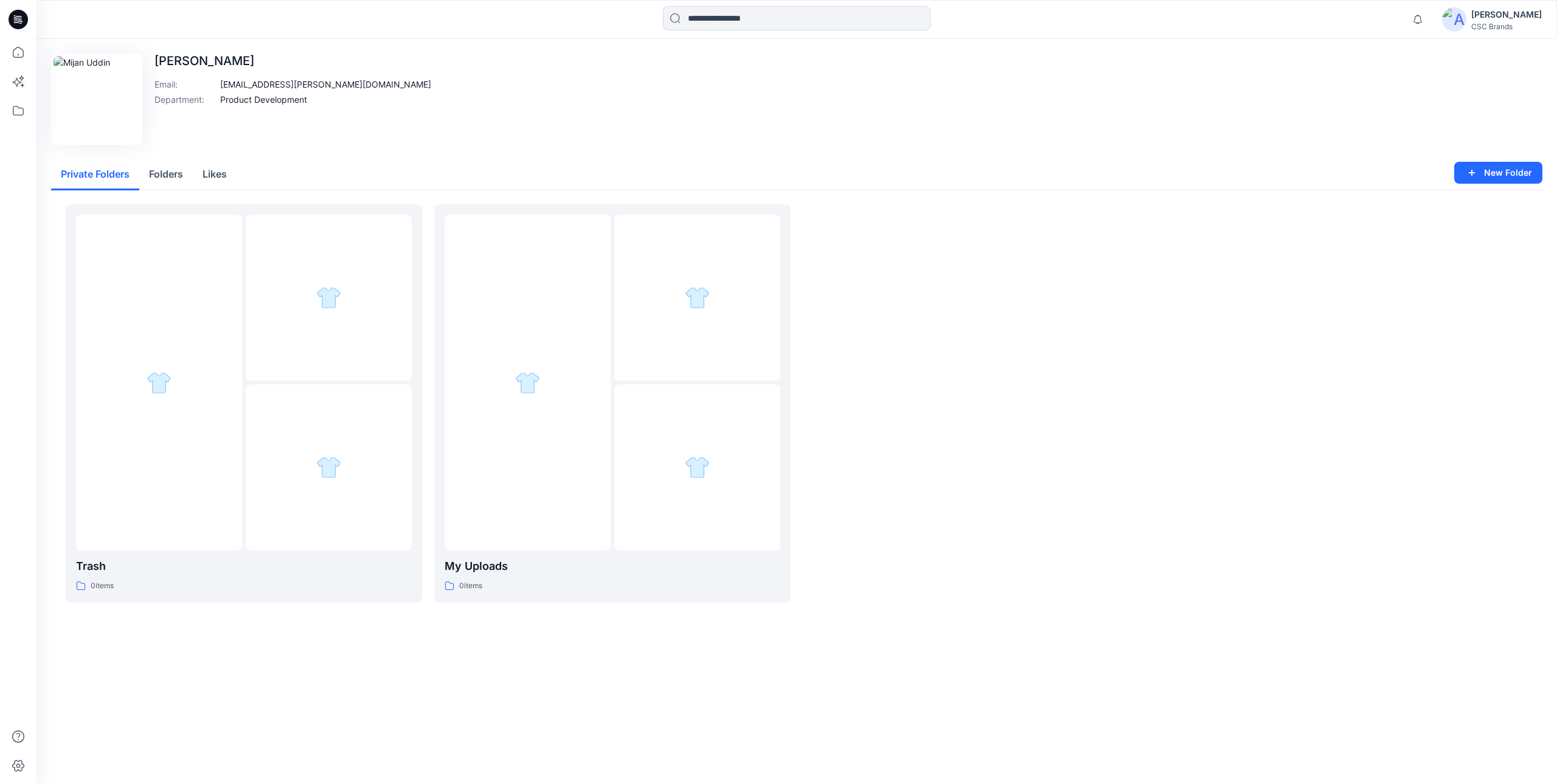
click at [1041, 454] on div at bounding box center [981, 404] width 356 height 398
click at [17, 20] on icon at bounding box center [18, 20] width 20 height 20
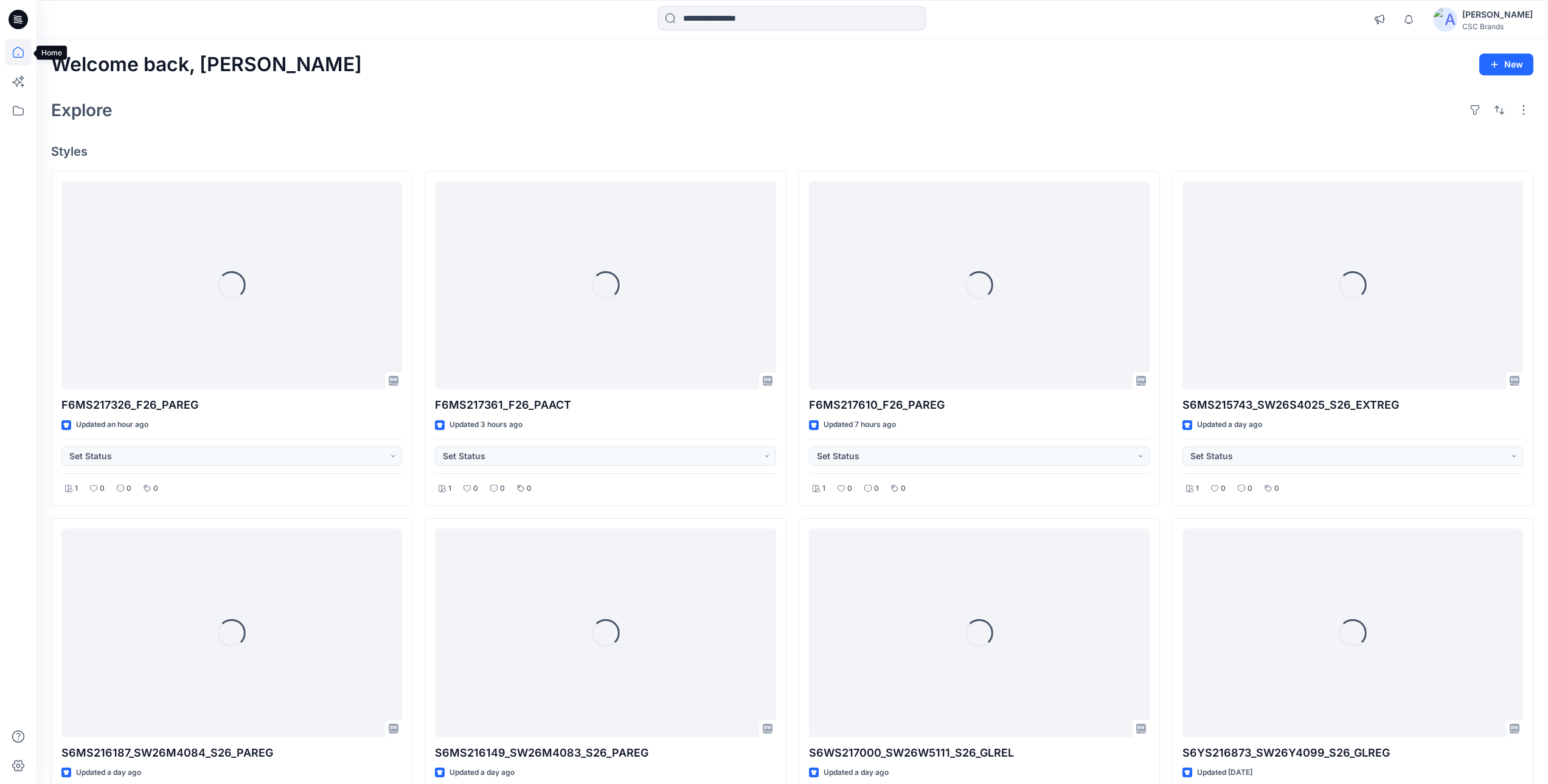
click at [14, 47] on icon at bounding box center [18, 53] width 27 height 27
